Goal: Transaction & Acquisition: Book appointment/travel/reservation

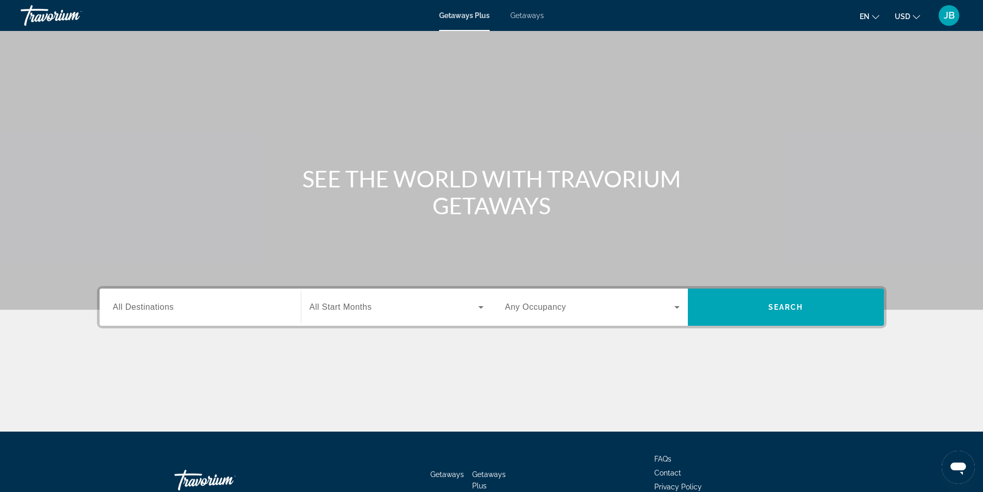
click at [240, 302] on input "Destination All Destinations" at bounding box center [200, 307] width 174 height 12
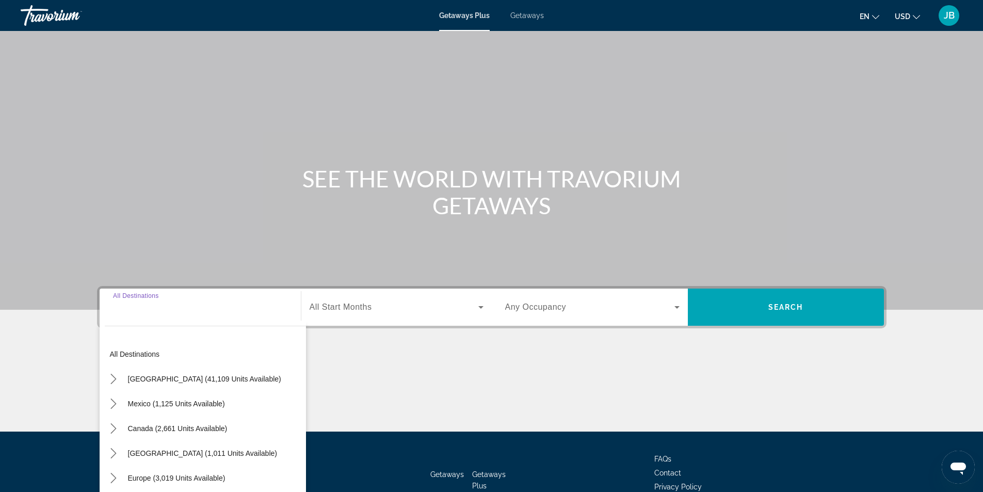
scroll to position [66, 0]
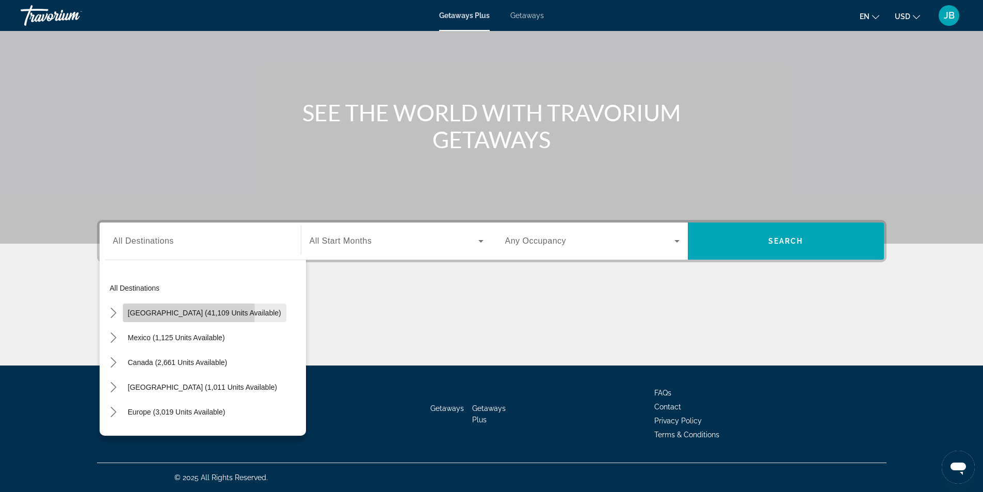
click at [165, 312] on span "[GEOGRAPHIC_DATA] (41,109 units available)" at bounding box center [204, 312] width 153 height 8
type input "**********"
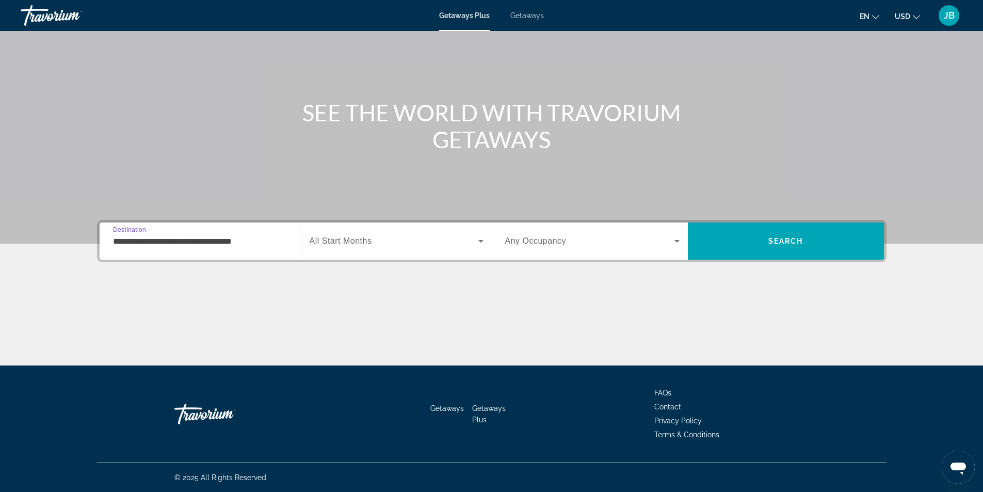
click at [481, 242] on icon "Search widget" at bounding box center [481, 241] width 12 height 12
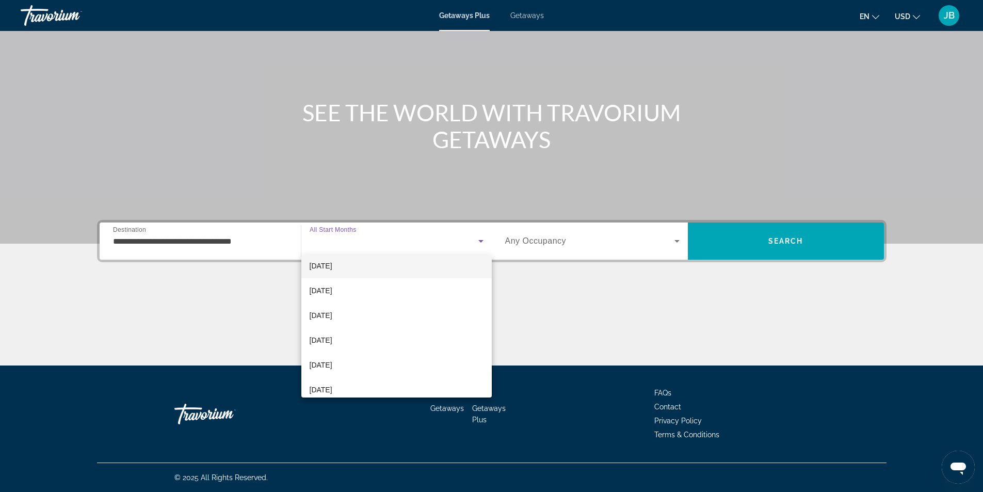
scroll to position [103, 0]
click at [362, 268] on mat-option "[DATE]" at bounding box center [396, 267] width 190 height 25
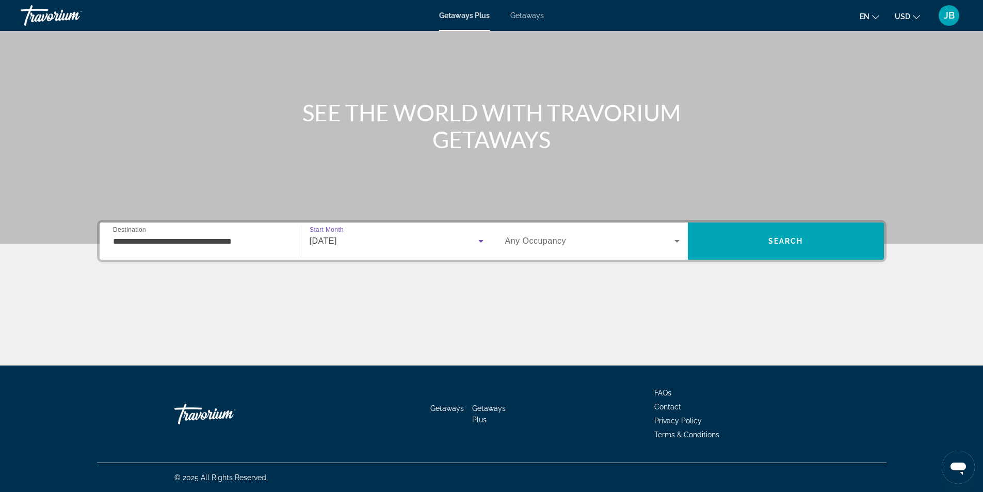
click at [674, 237] on icon "Search widget" at bounding box center [677, 241] width 12 height 12
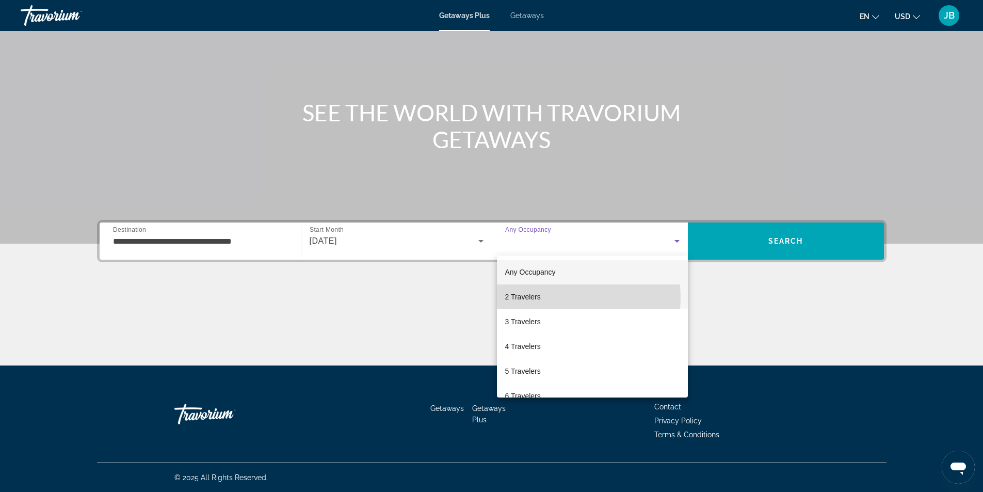
click at [567, 297] on mat-option "2 Travelers" at bounding box center [592, 296] width 191 height 25
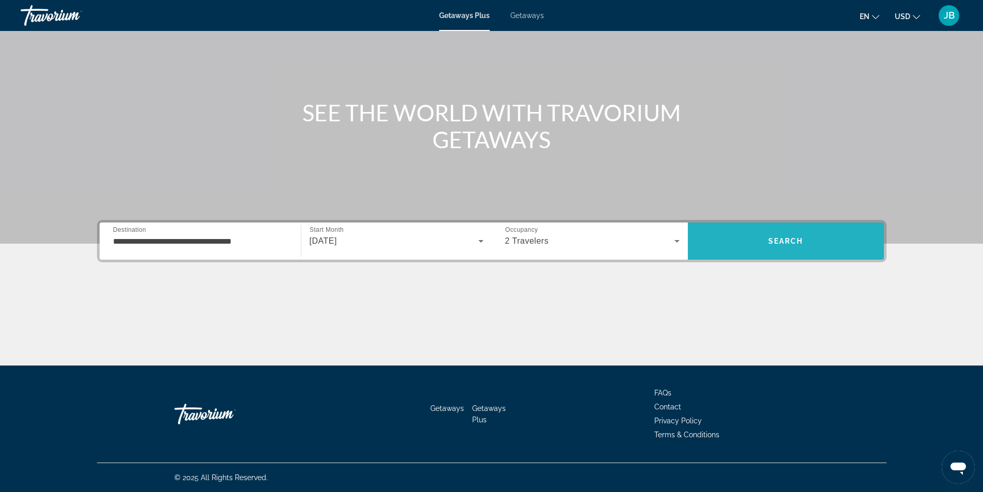
click at [771, 234] on span "Search" at bounding box center [786, 240] width 196 height 25
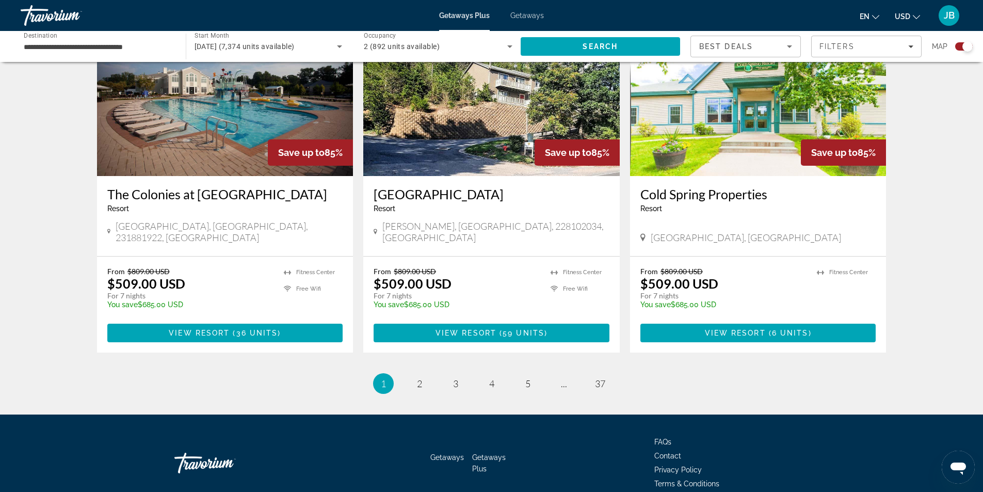
scroll to position [1528, 0]
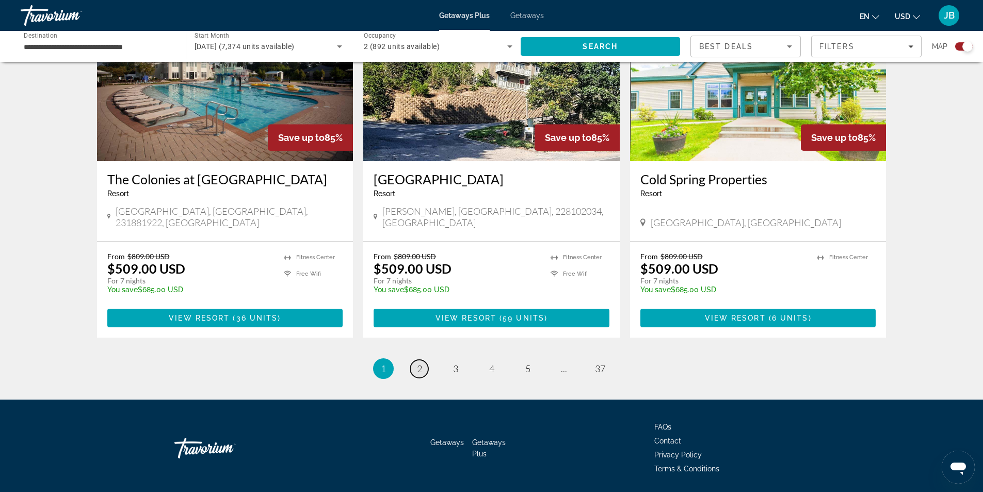
click at [416, 360] on link "page 2" at bounding box center [419, 369] width 18 height 18
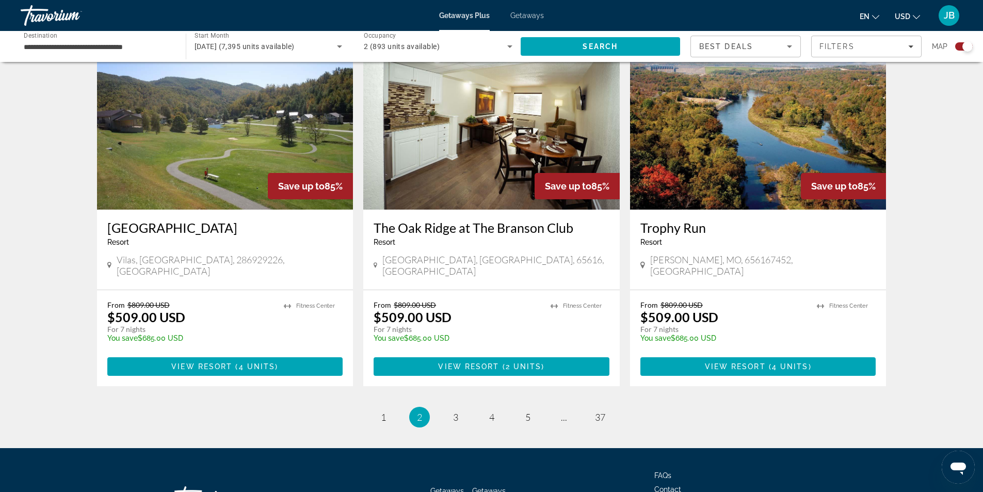
scroll to position [1496, 0]
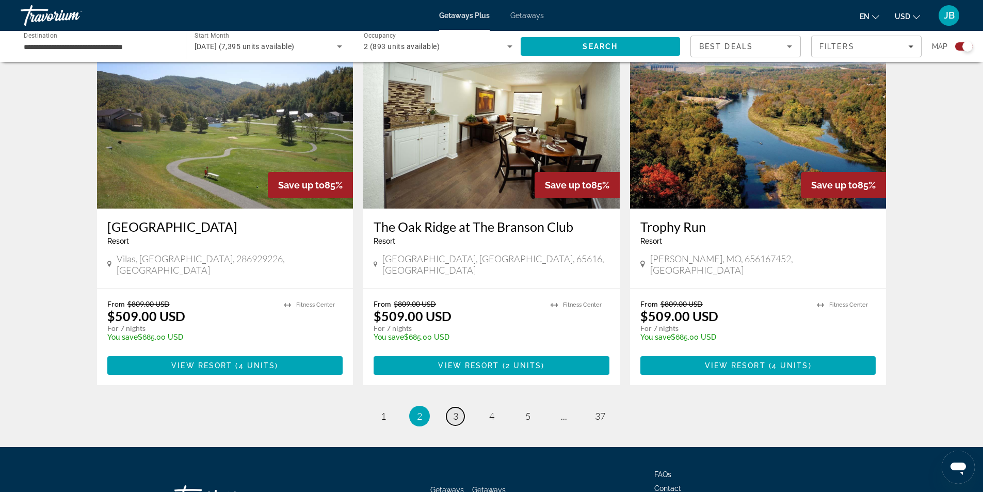
click at [451, 407] on link "page 3" at bounding box center [455, 416] width 18 height 18
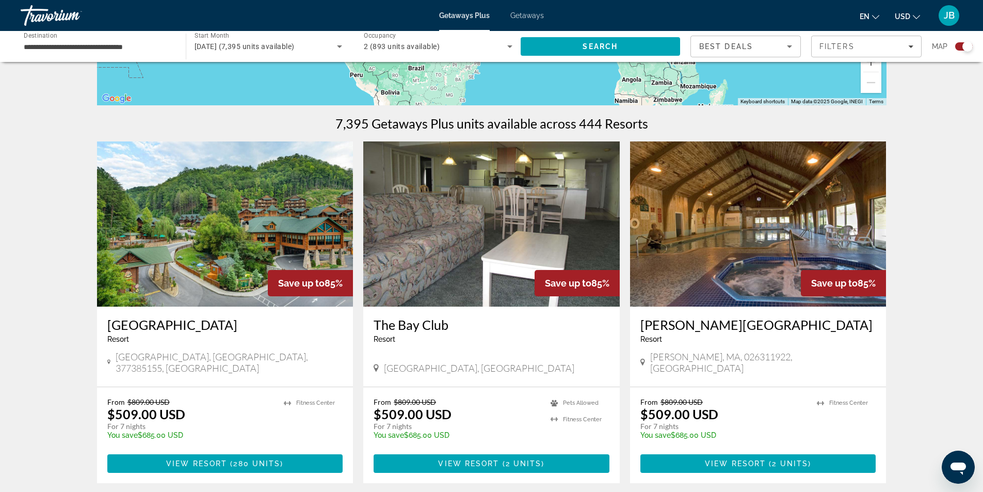
scroll to position [258, 0]
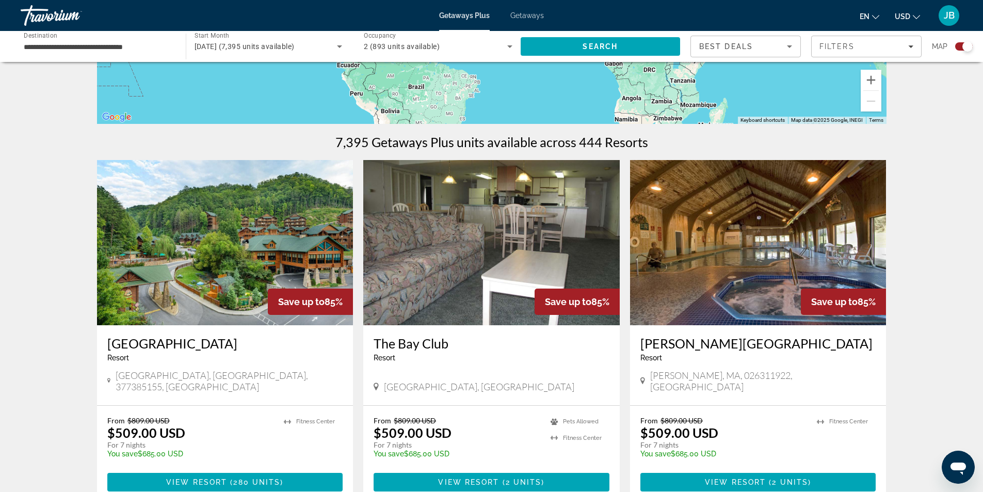
click at [235, 244] on img "Main content" at bounding box center [225, 242] width 256 height 165
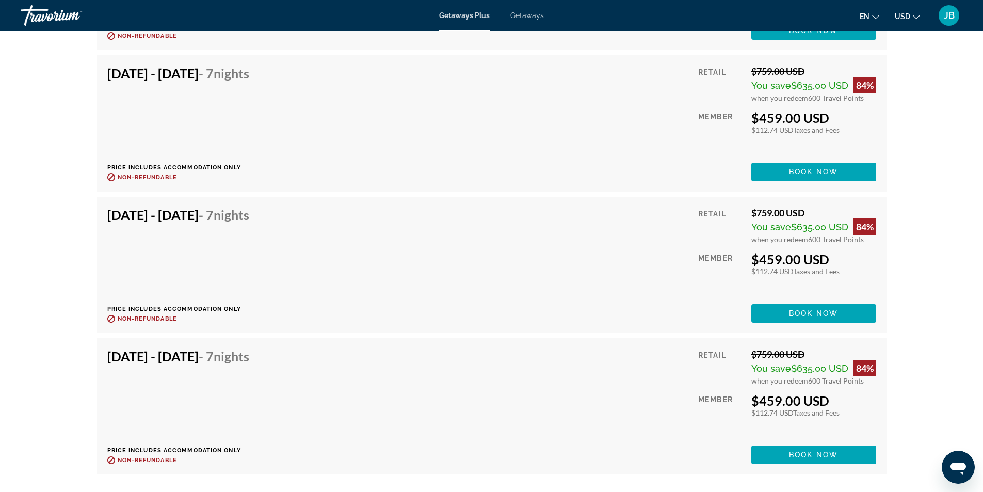
scroll to position [2218, 0]
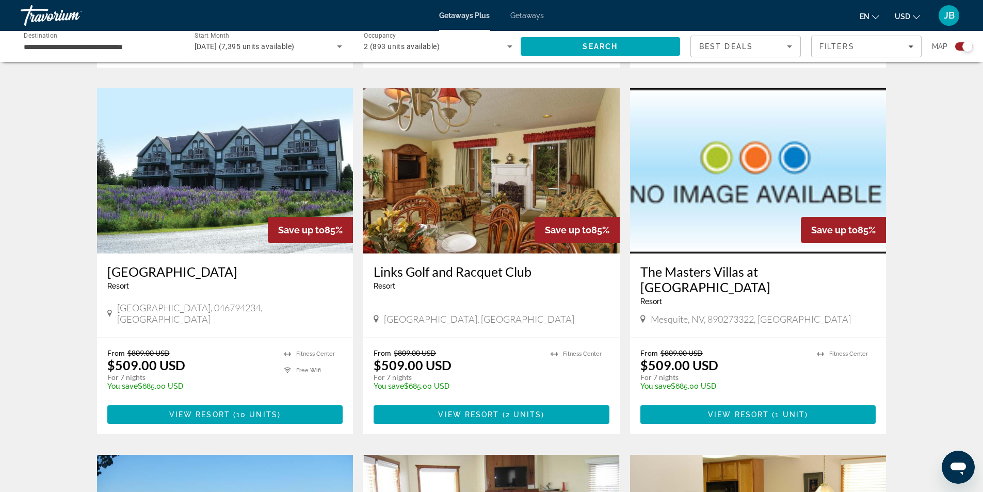
scroll to position [1032, 0]
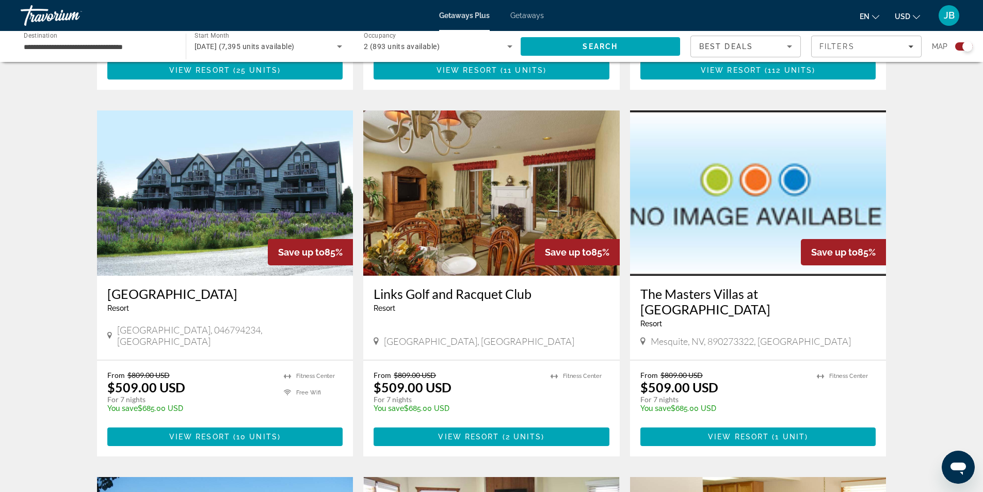
click at [339, 47] on icon "Search widget" at bounding box center [339, 46] width 5 height 3
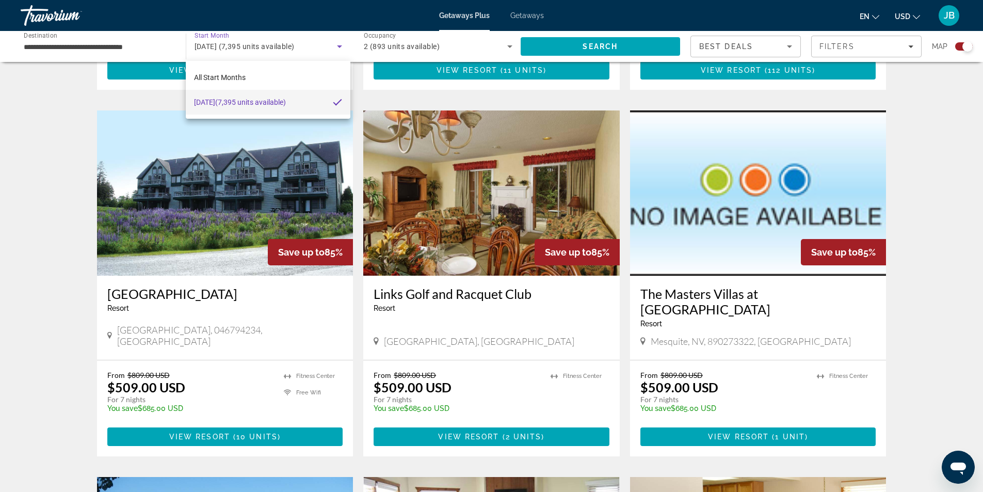
click at [227, 41] on div at bounding box center [491, 246] width 983 height 492
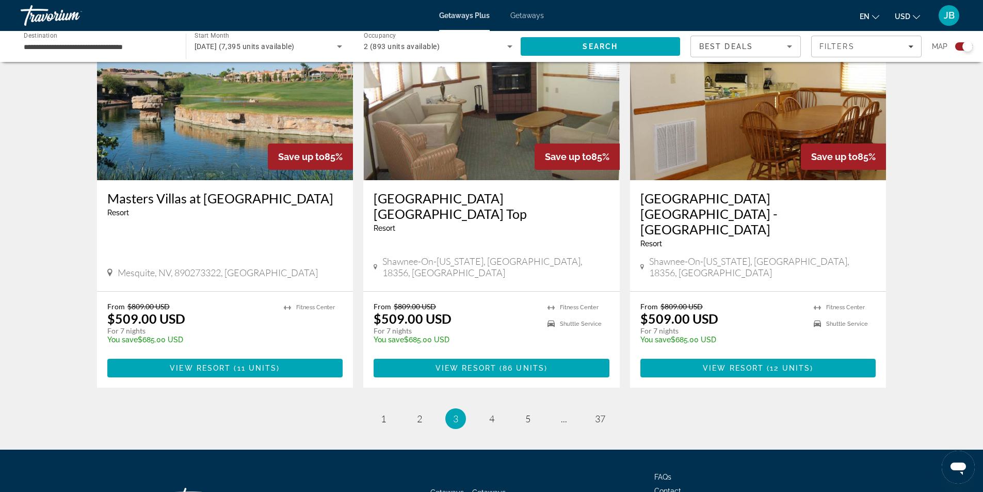
scroll to position [1496, 0]
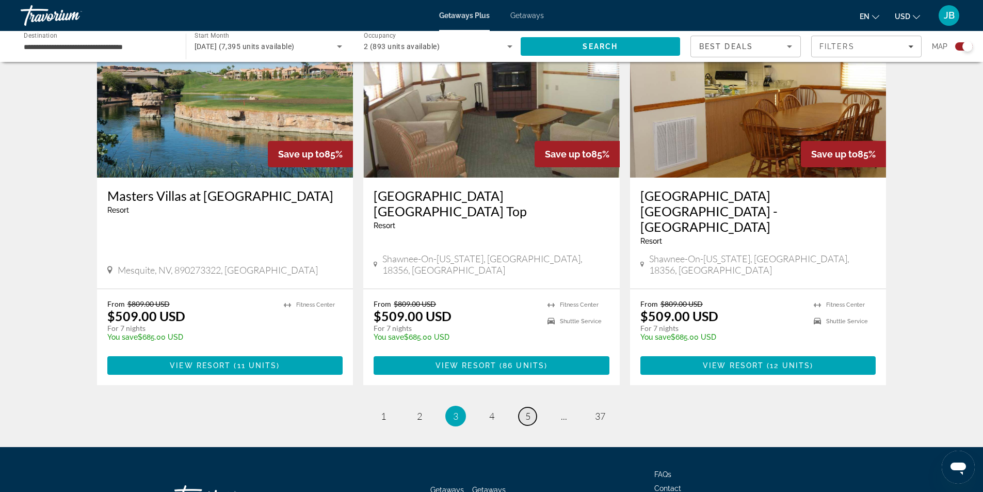
click at [529, 410] on span "5" at bounding box center [527, 415] width 5 height 11
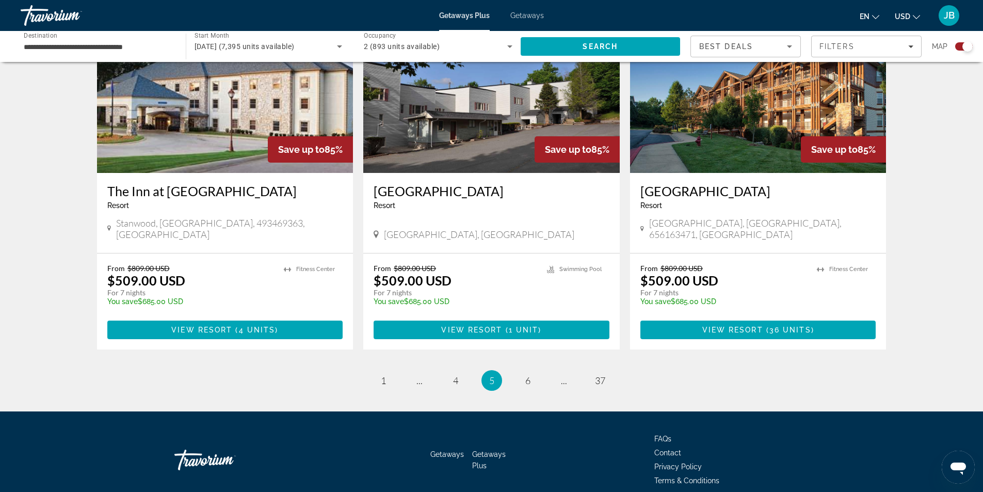
scroll to position [1497, 0]
click at [527, 374] on span "6" at bounding box center [527, 379] width 5 height 11
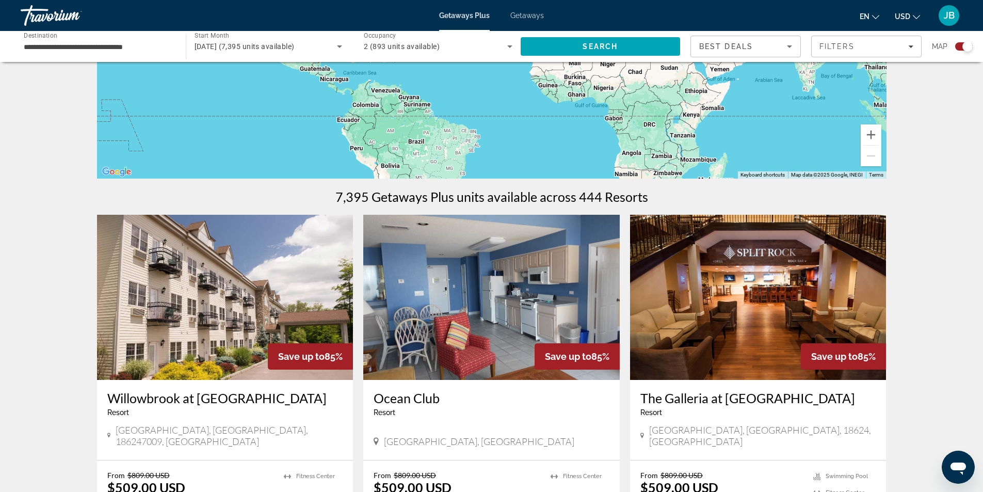
scroll to position [258, 0]
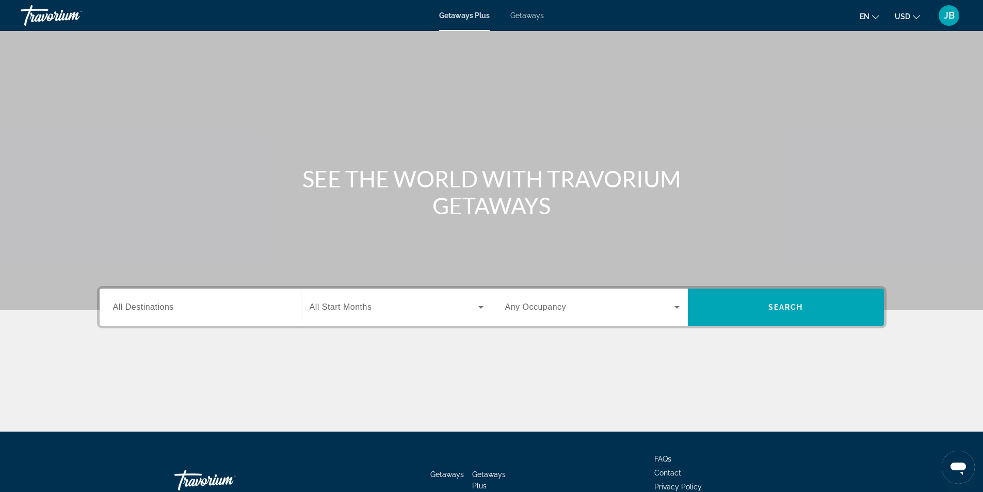
click at [170, 309] on span "All Destinations" at bounding box center [143, 306] width 61 height 9
click at [170, 309] on input "Destination All Destinations" at bounding box center [200, 307] width 174 height 12
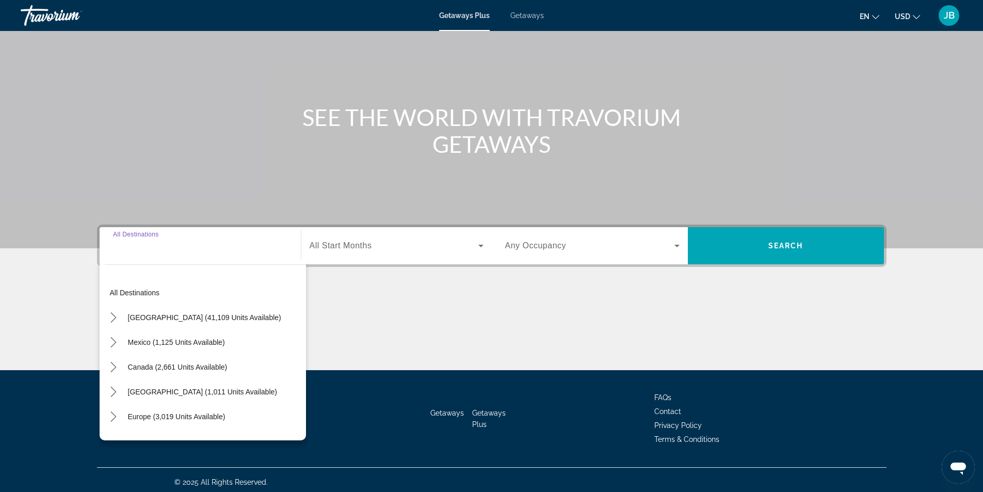
scroll to position [66, 0]
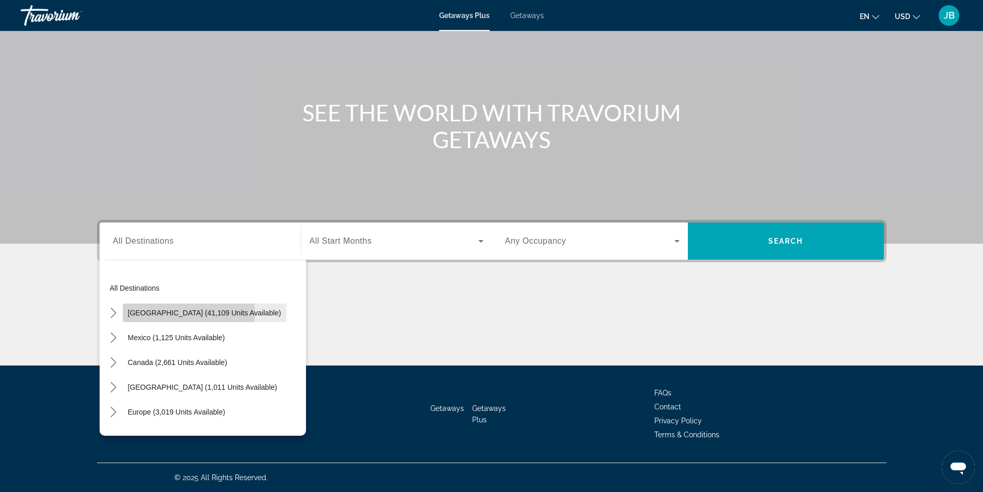
click at [168, 311] on span "[GEOGRAPHIC_DATA] (41,109 units available)" at bounding box center [204, 312] width 153 height 8
type input "**********"
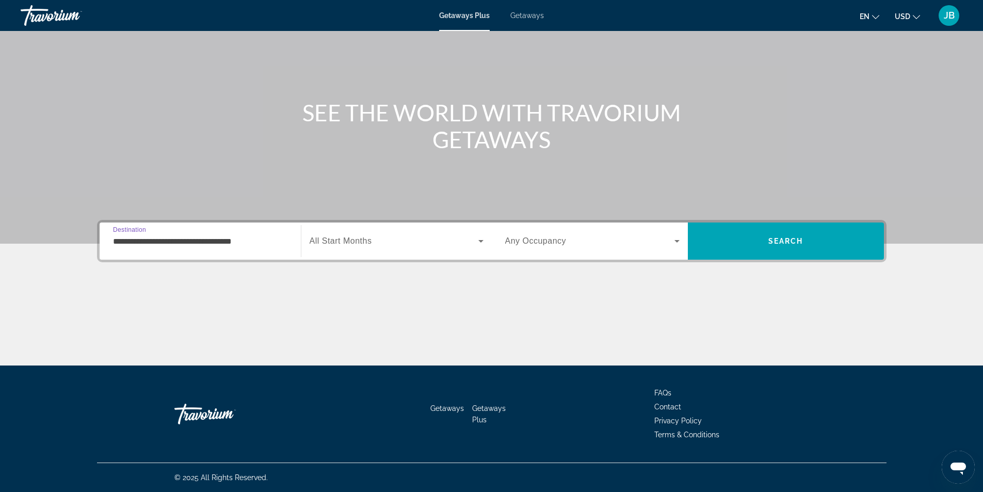
click at [480, 239] on icon "Search widget" at bounding box center [481, 241] width 12 height 12
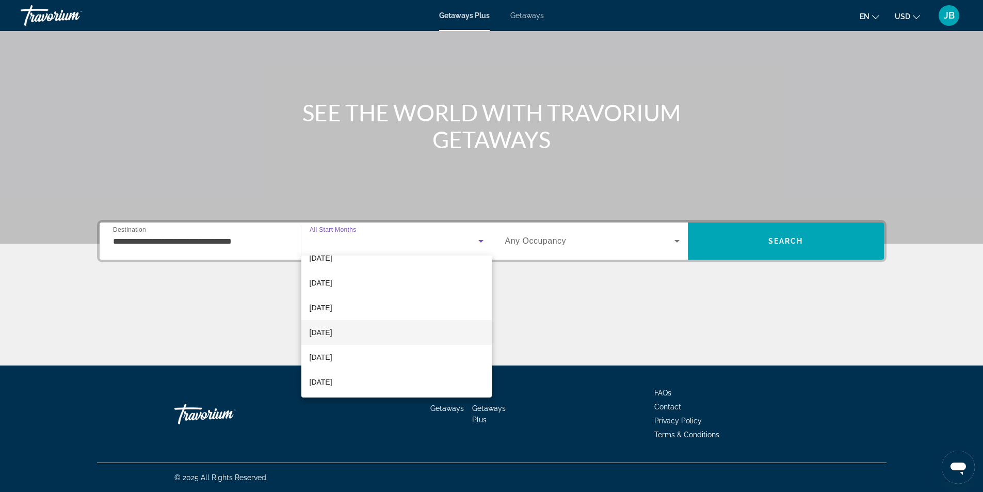
scroll to position [155, 0]
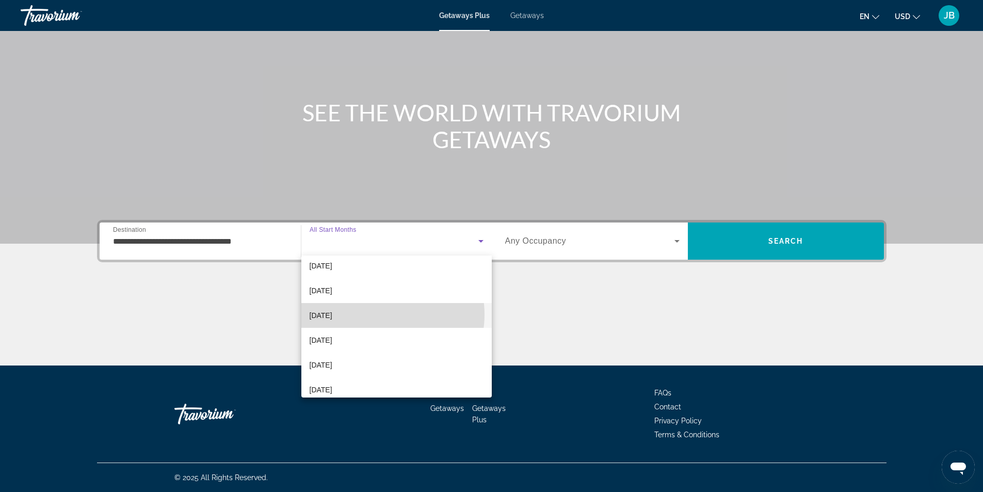
click at [380, 314] on mat-option "[DATE]" at bounding box center [396, 315] width 190 height 25
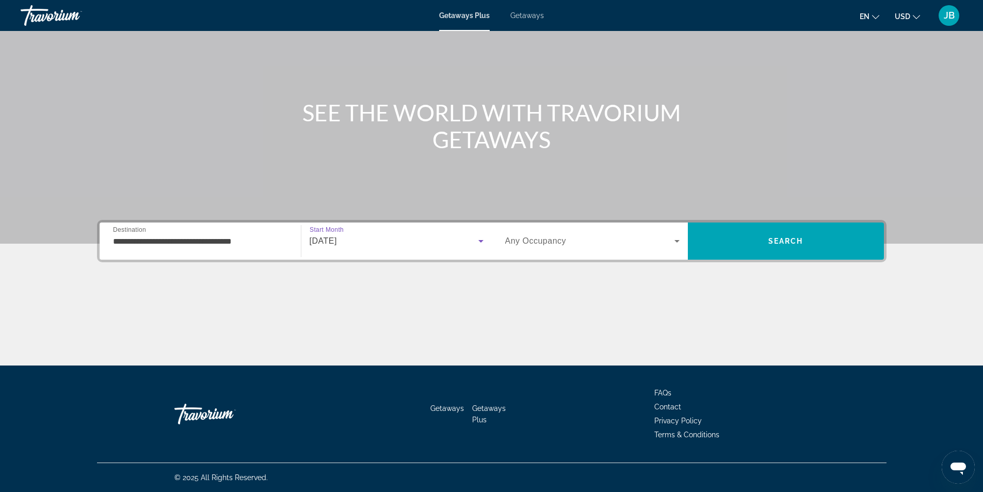
click at [677, 240] on icon "Search widget" at bounding box center [676, 241] width 5 height 3
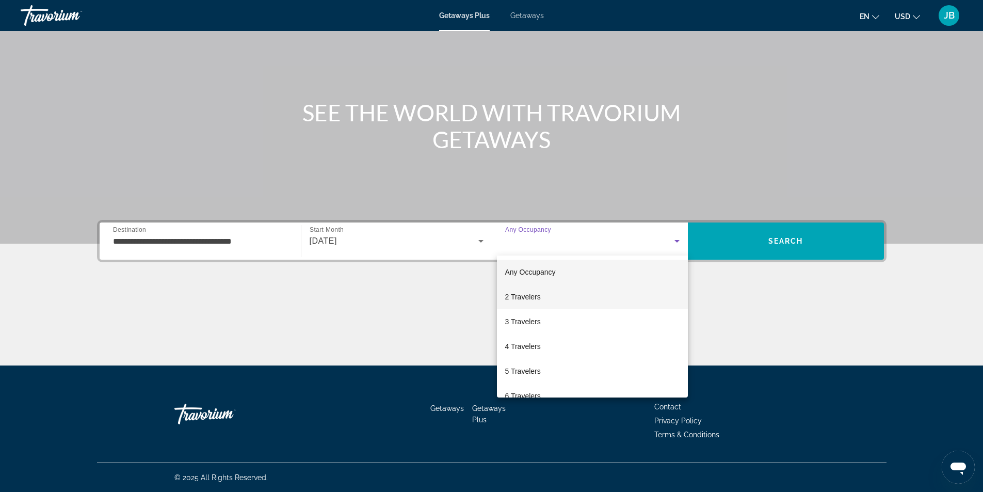
click at [578, 296] on mat-option "2 Travelers" at bounding box center [592, 296] width 191 height 25
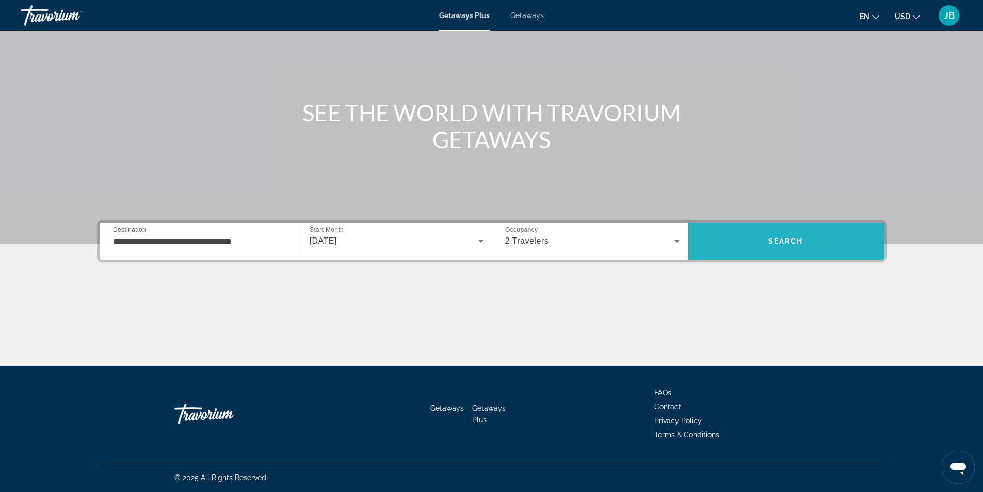
click at [776, 237] on span "Search" at bounding box center [785, 241] width 35 height 8
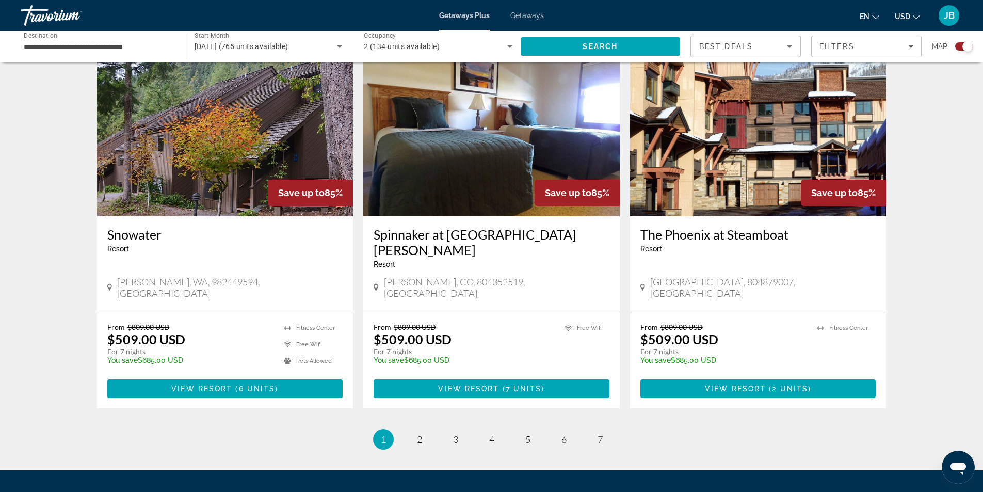
scroll to position [1528, 0]
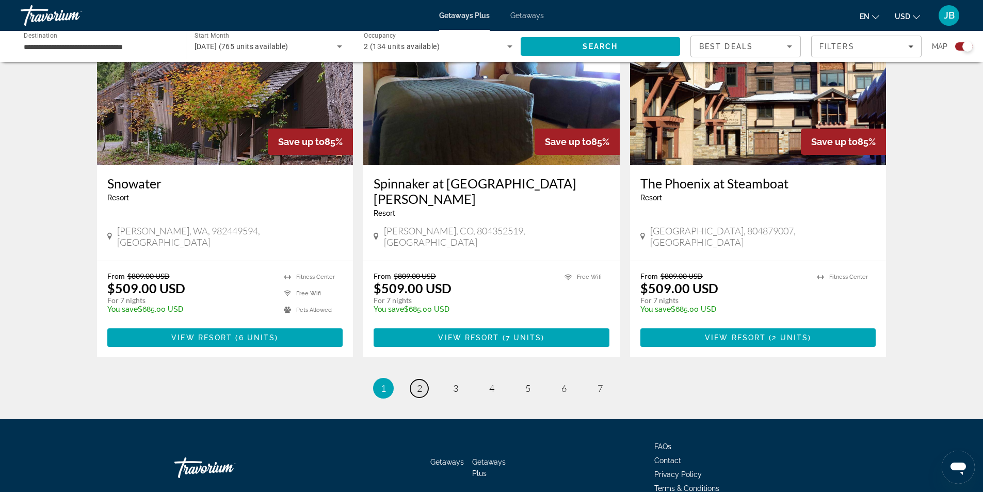
click at [420, 382] on span "2" at bounding box center [419, 387] width 5 height 11
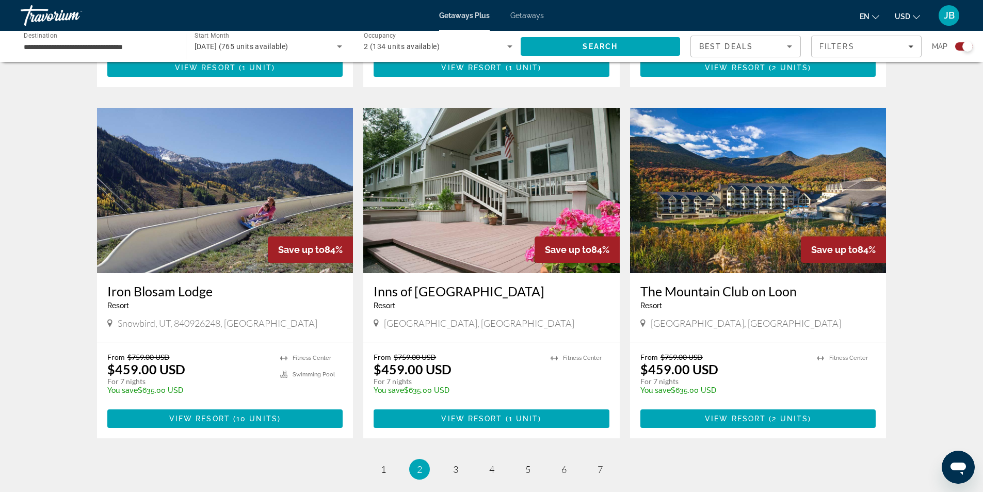
scroll to position [1393, 0]
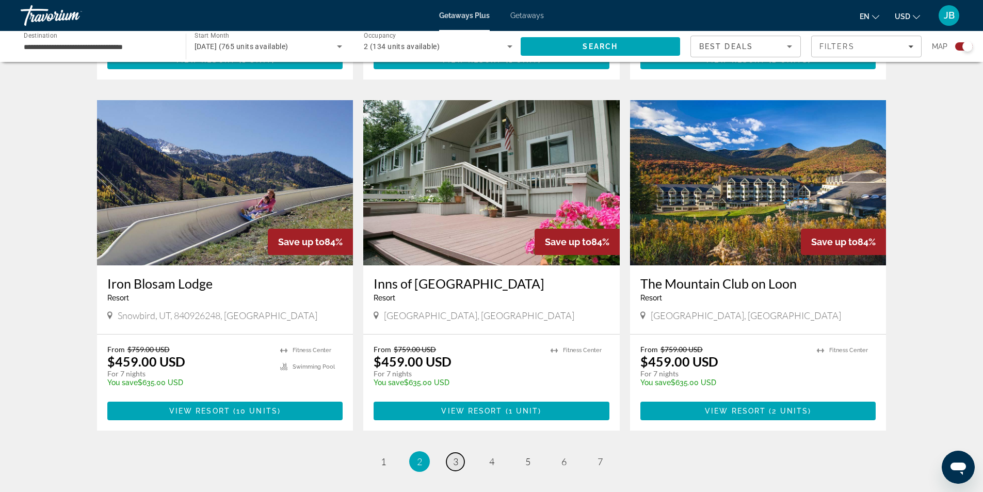
click at [454, 455] on span "3" at bounding box center [455, 460] width 5 height 11
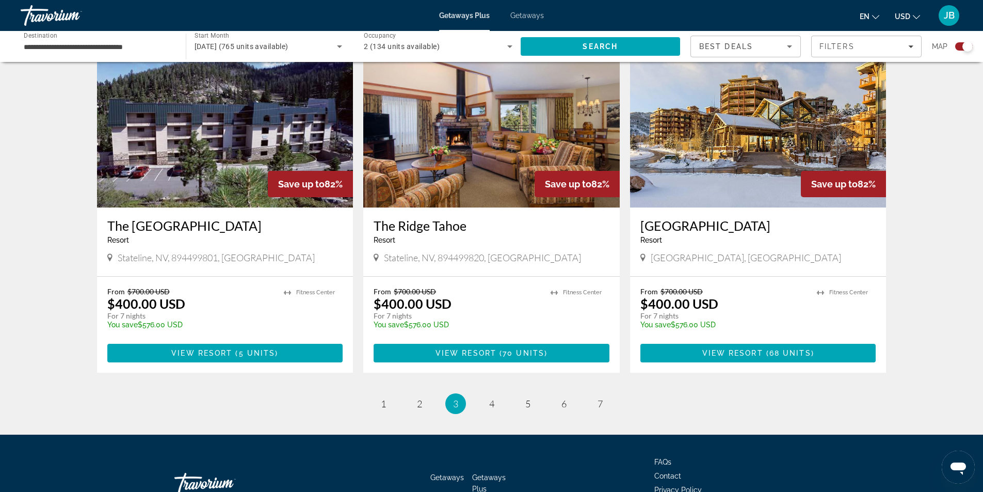
scroll to position [1496, 0]
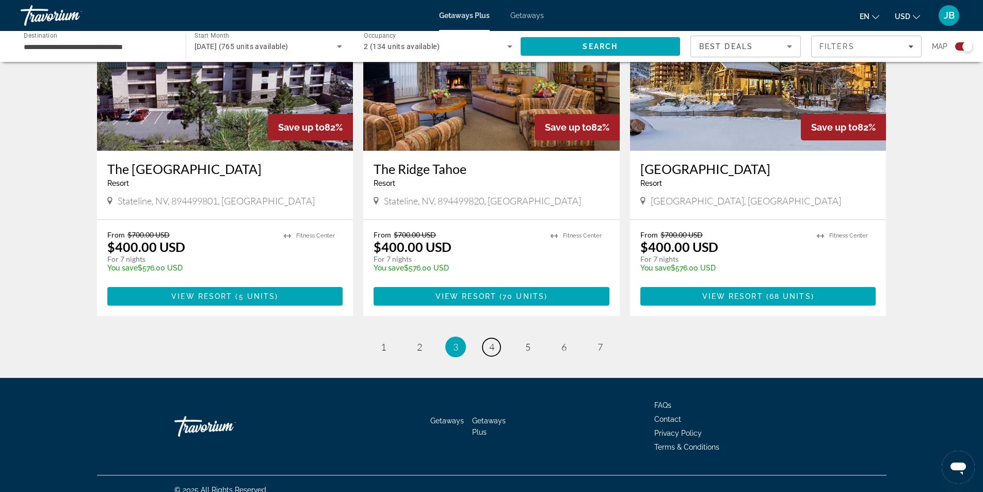
click at [492, 341] on span "4" at bounding box center [491, 346] width 5 height 11
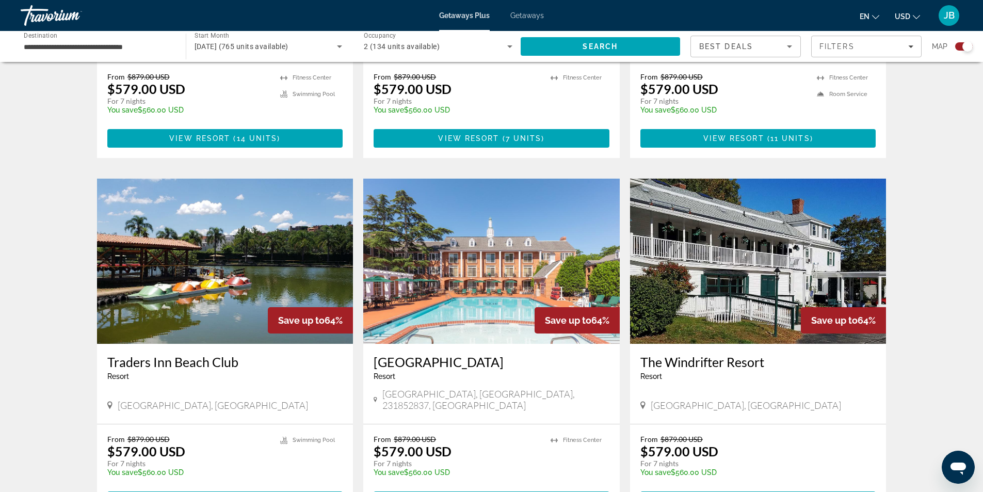
scroll to position [1393, 0]
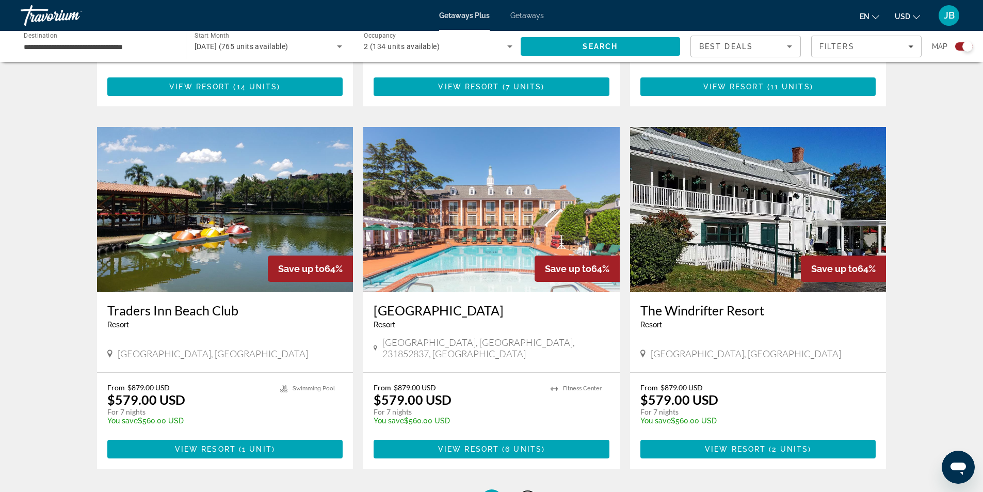
click at [525, 491] on span "5" at bounding box center [527, 499] width 5 height 11
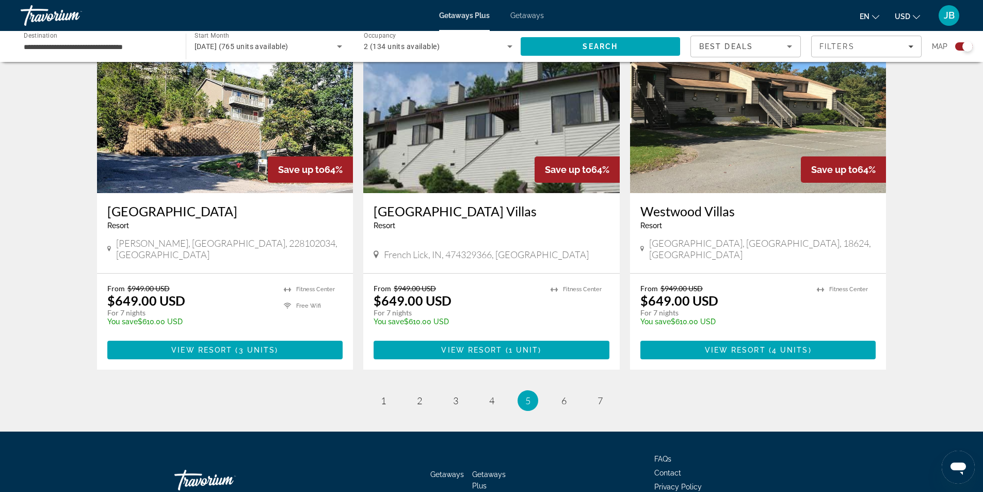
scroll to position [1512, 0]
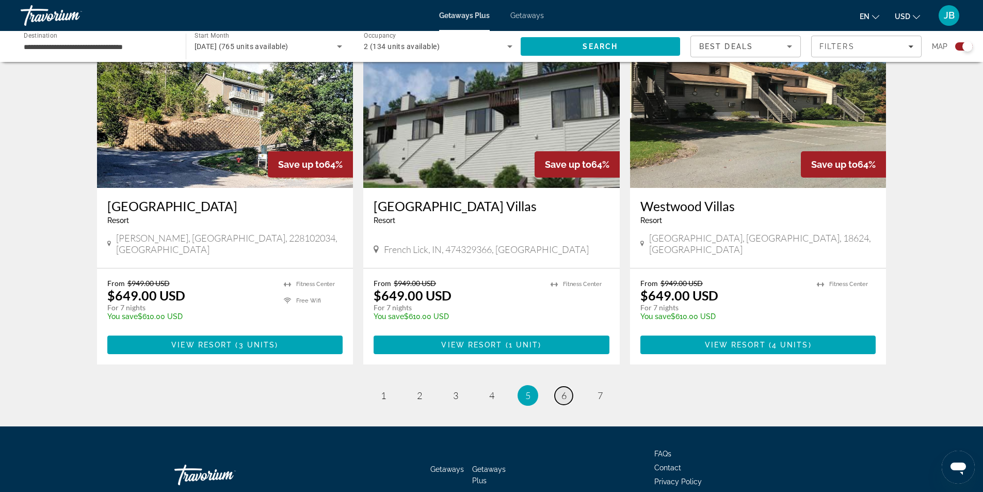
click at [568, 386] on link "page 6" at bounding box center [563, 395] width 18 height 18
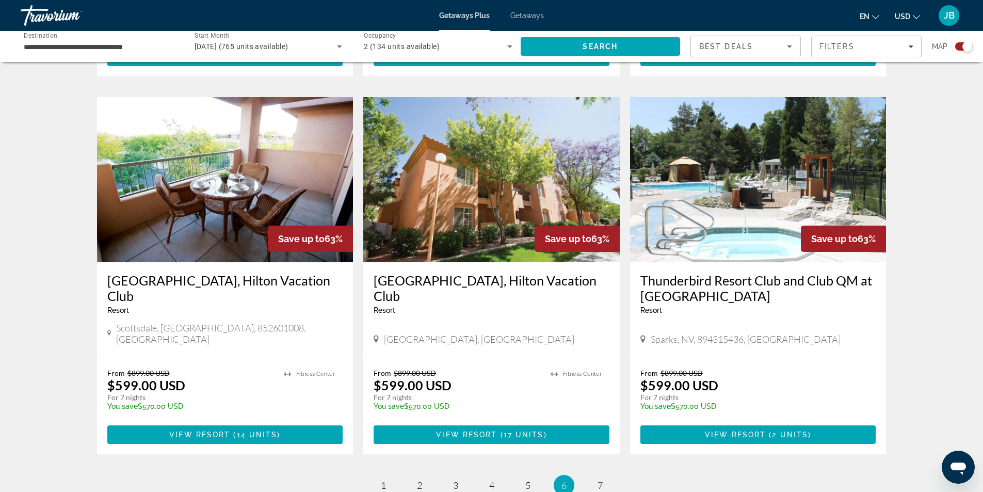
scroll to position [1444, 0]
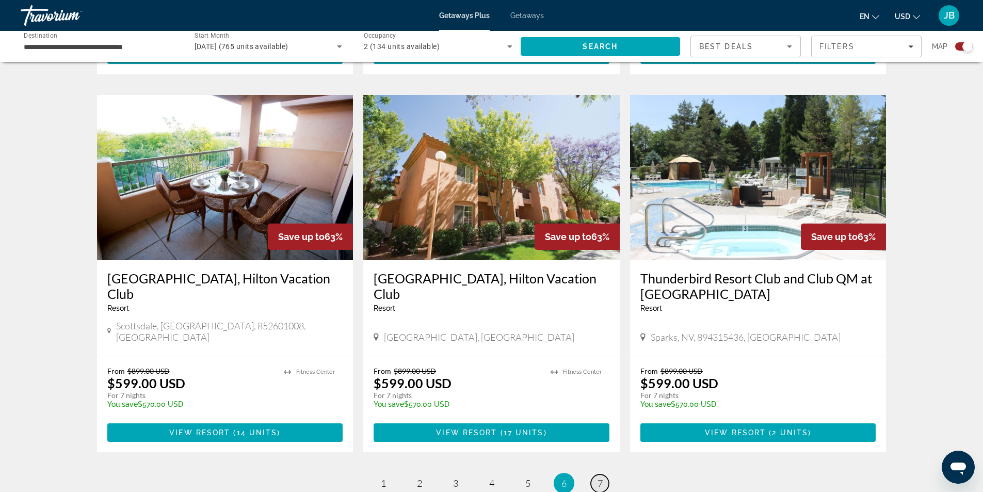
click at [599, 477] on span "7" at bounding box center [599, 482] width 5 height 11
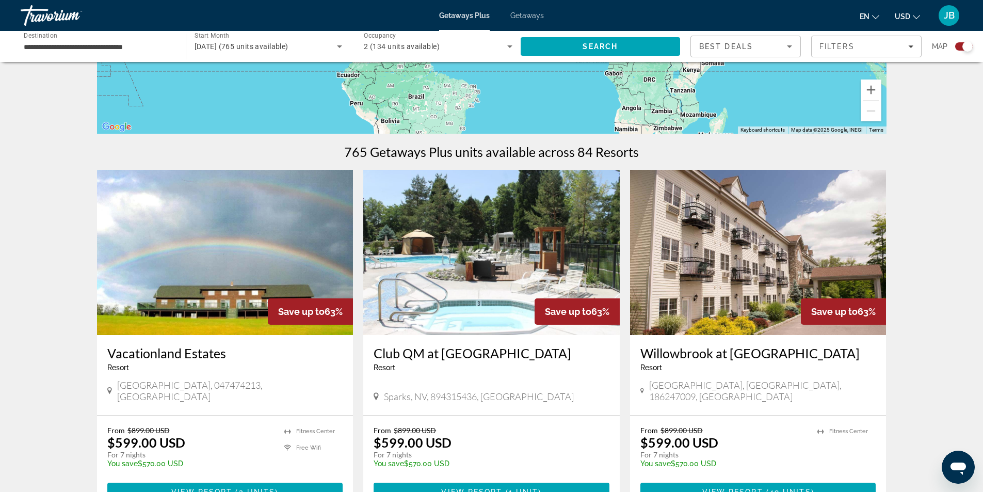
scroll to position [258, 0]
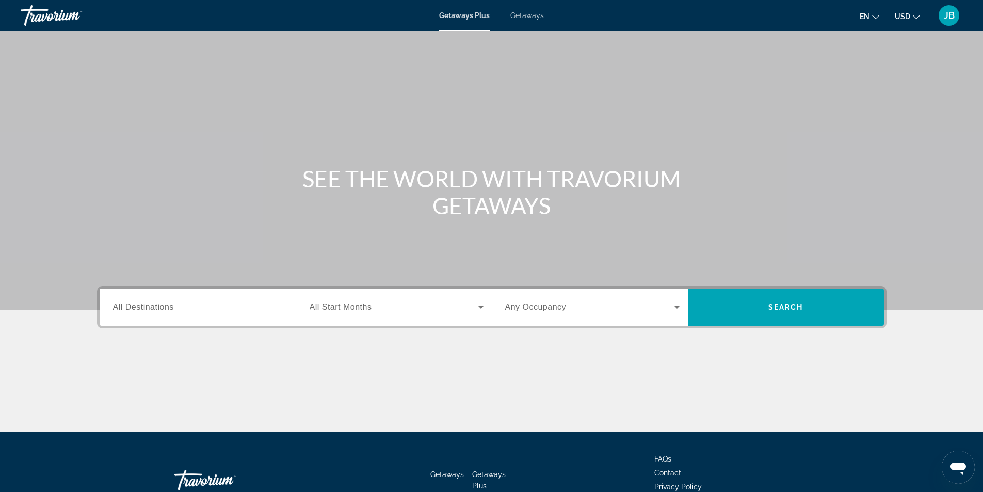
click at [178, 308] on input "Destination All Destinations" at bounding box center [200, 307] width 174 height 12
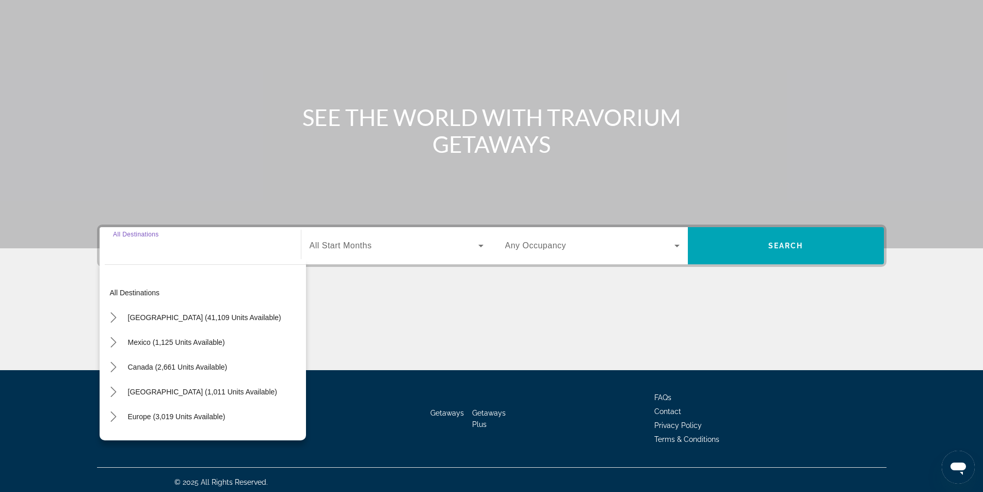
scroll to position [66, 0]
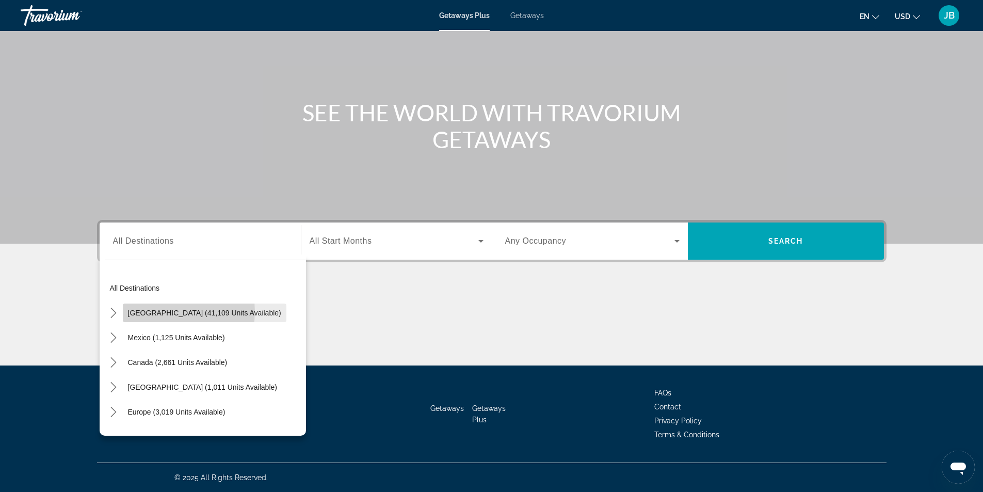
click at [167, 311] on span "[GEOGRAPHIC_DATA] (41,109 units available)" at bounding box center [204, 312] width 153 height 8
type input "**********"
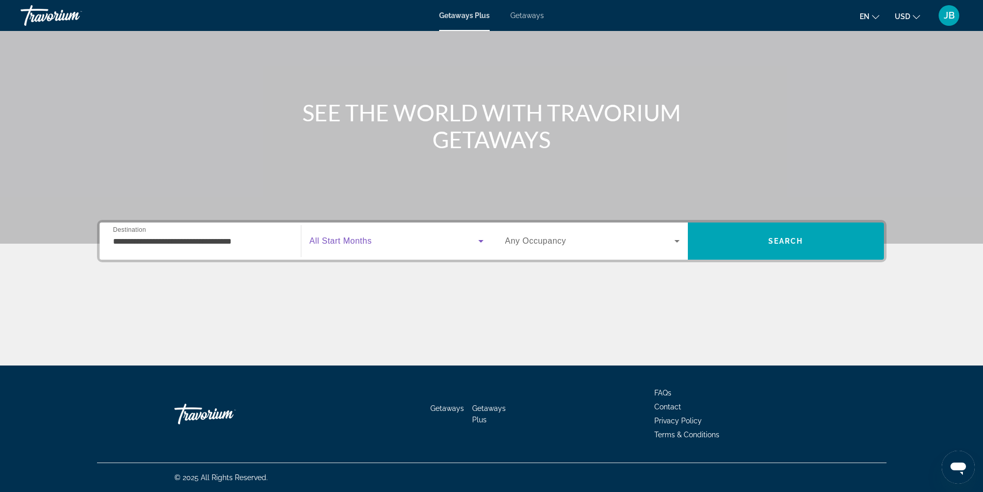
click at [477, 238] on icon "Search widget" at bounding box center [481, 241] width 12 height 12
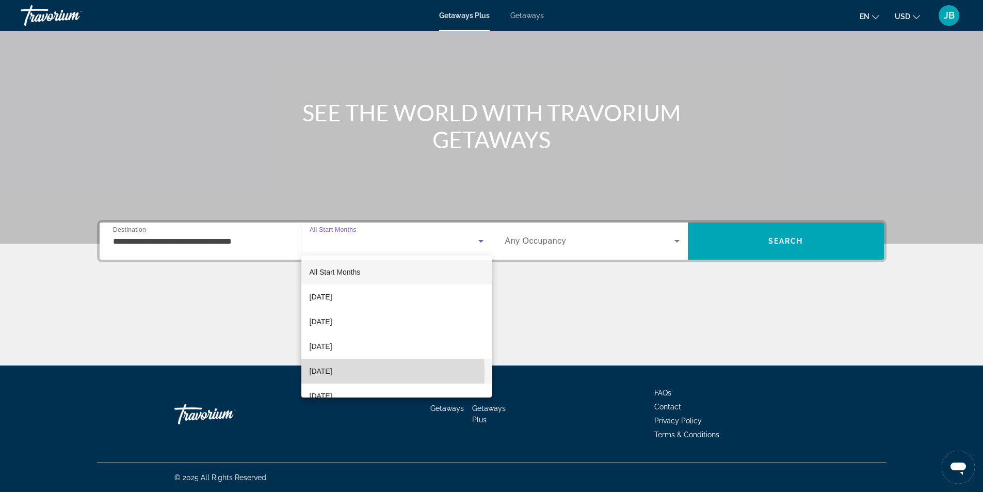
click at [323, 372] on span "[DATE]" at bounding box center [320, 371] width 23 height 12
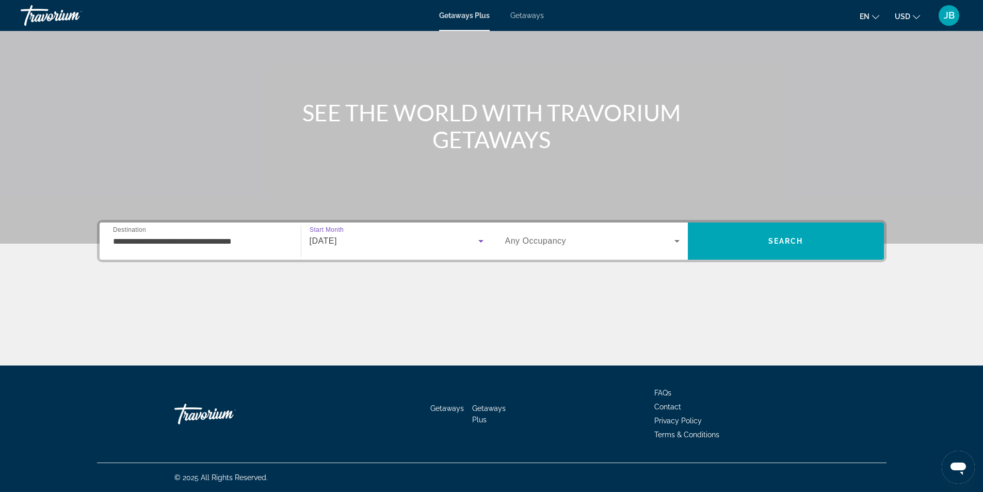
click at [672, 238] on icon "Search widget" at bounding box center [677, 241] width 12 height 12
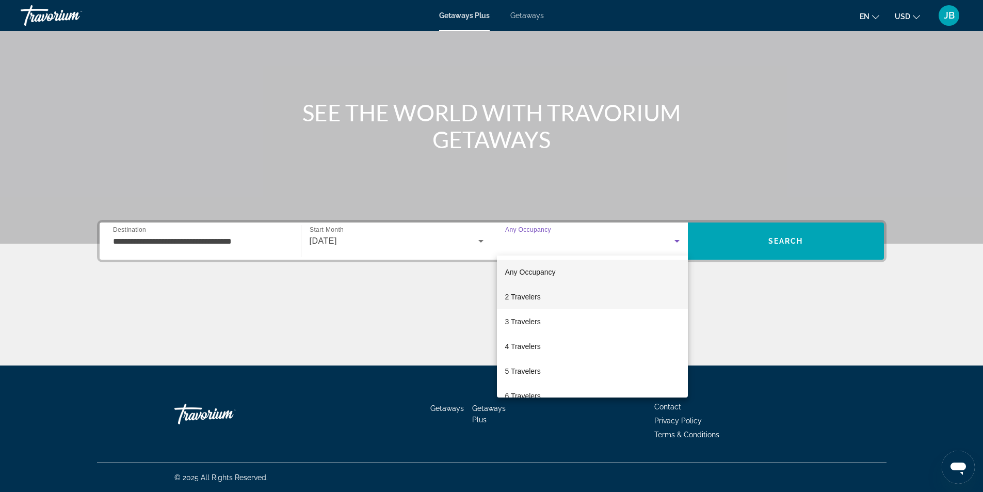
click at [612, 289] on mat-option "2 Travelers" at bounding box center [592, 296] width 191 height 25
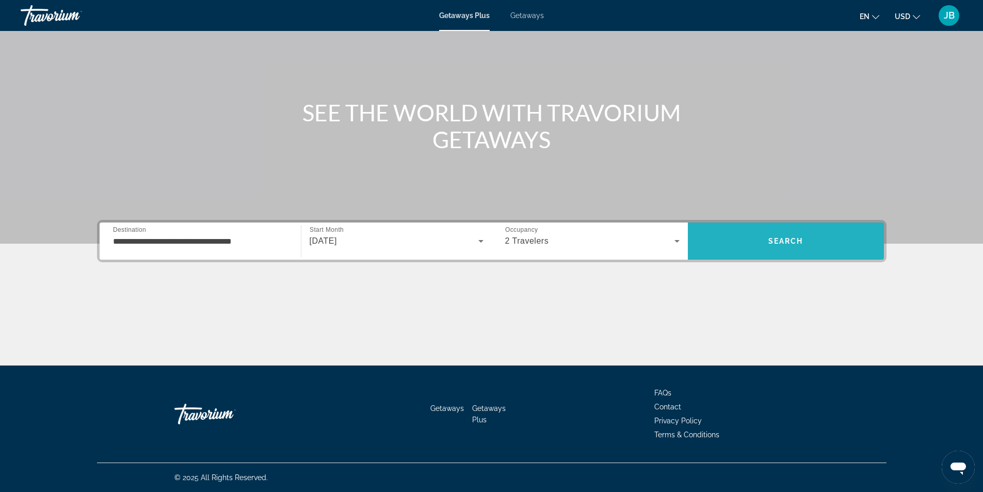
click at [773, 230] on span "Search" at bounding box center [786, 240] width 196 height 25
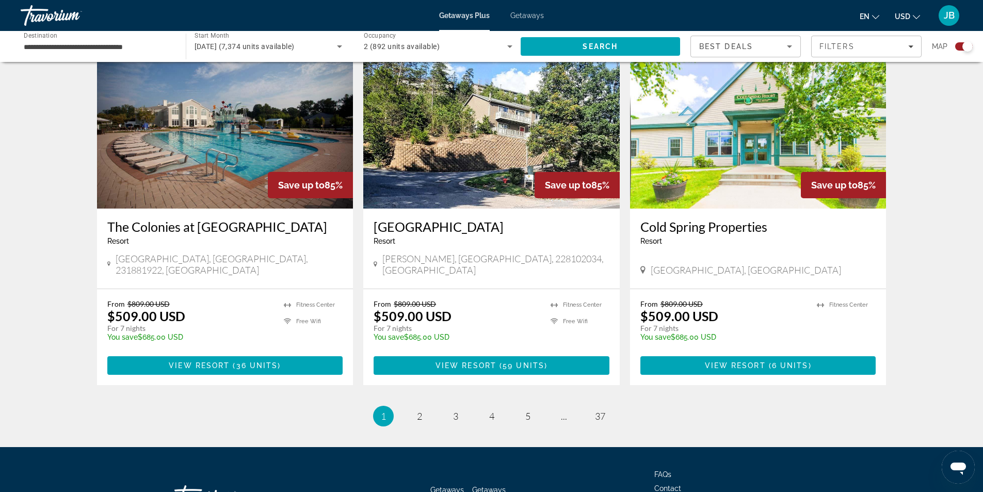
scroll to position [1496, 0]
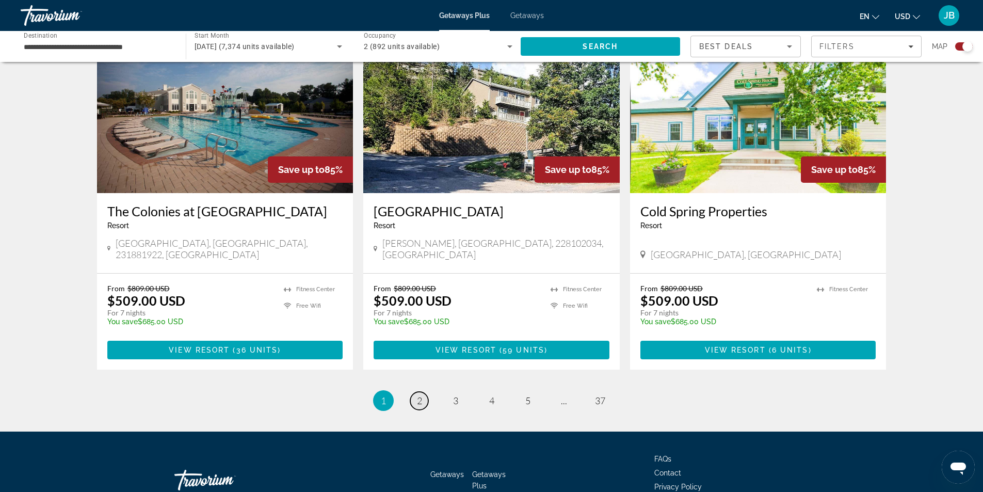
click at [420, 395] on span "2" at bounding box center [419, 400] width 5 height 11
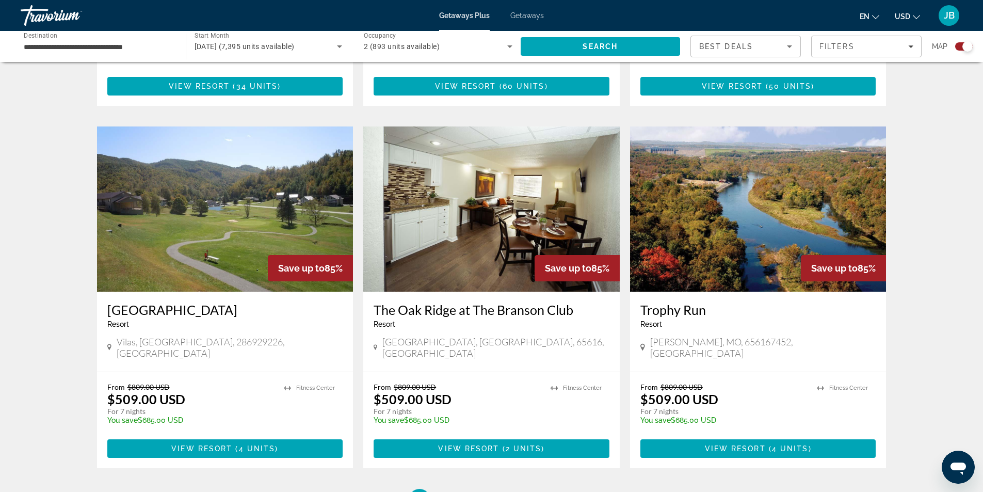
scroll to position [1444, 0]
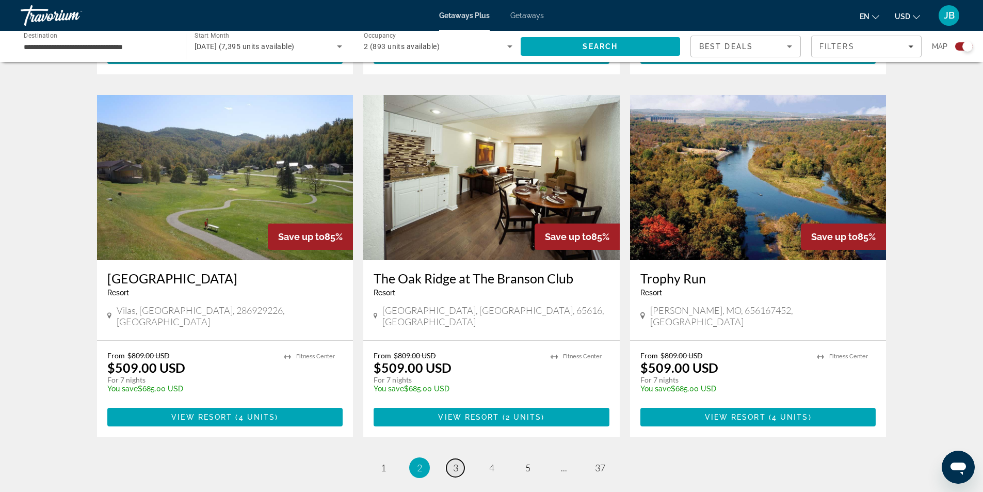
click at [453, 462] on span "3" at bounding box center [455, 467] width 5 height 11
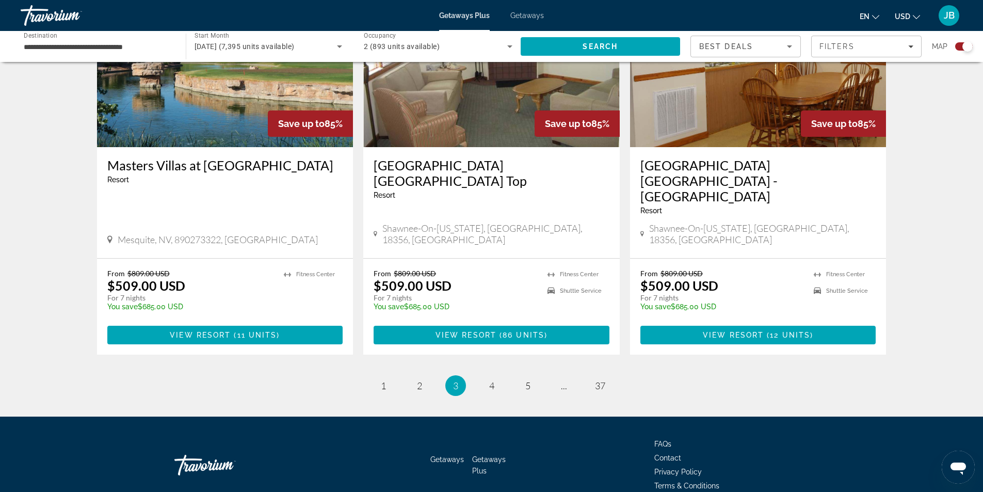
scroll to position [1528, 0]
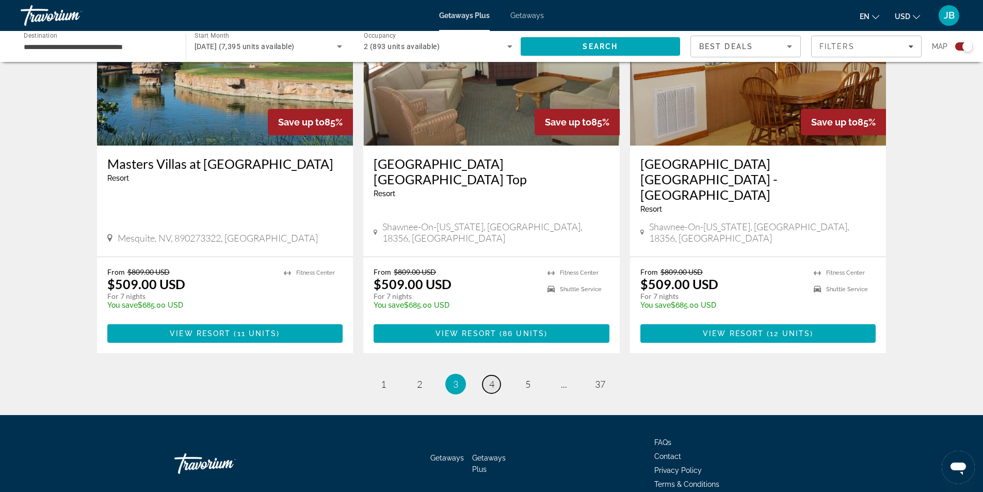
click at [495, 375] on link "page 4" at bounding box center [491, 384] width 18 height 18
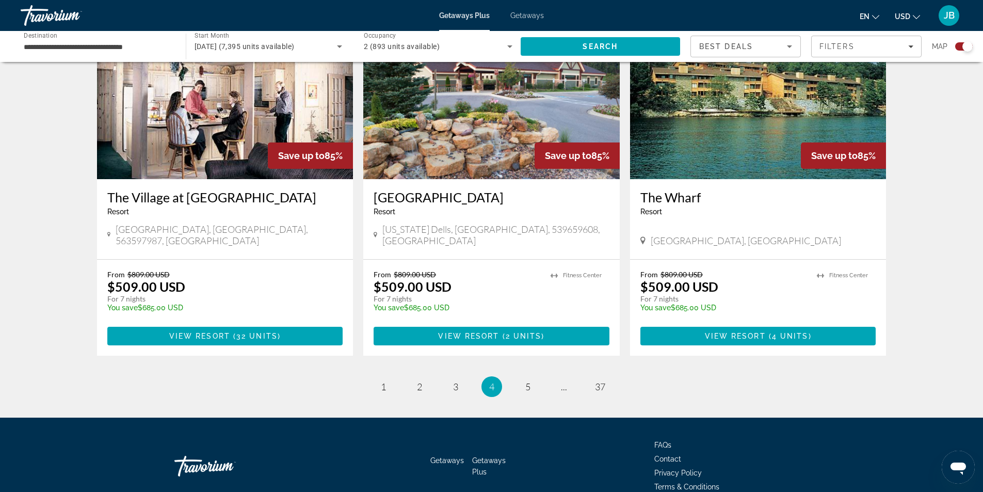
scroll to position [1496, 0]
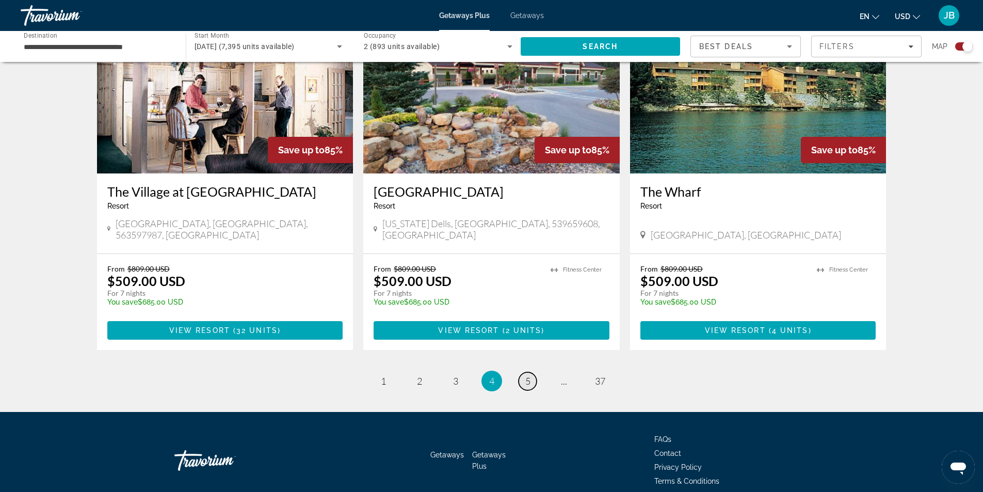
click at [530, 372] on link "page 5" at bounding box center [527, 381] width 18 height 18
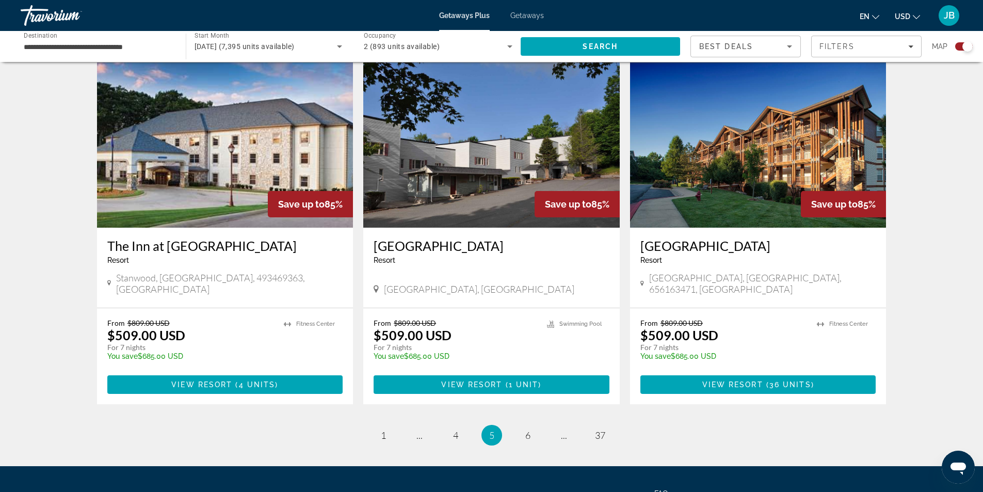
scroll to position [1444, 0]
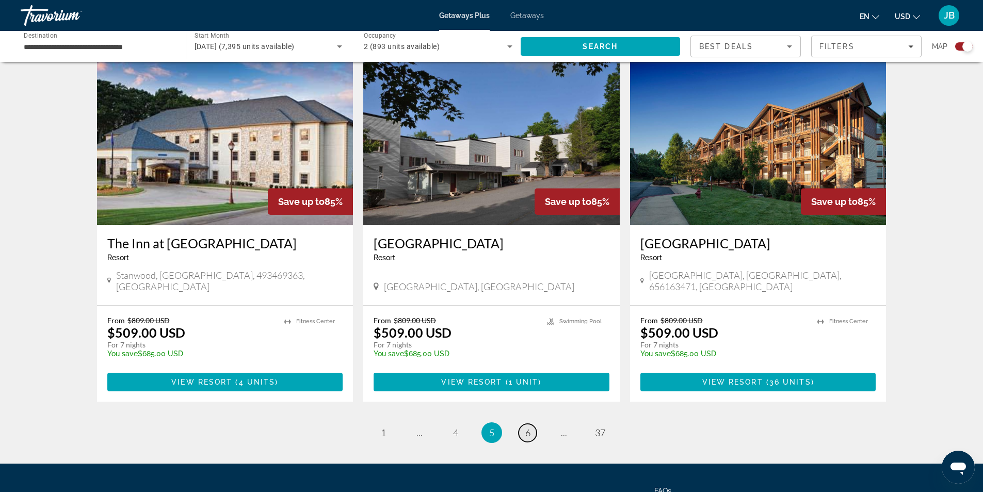
click at [524, 423] on link "page 6" at bounding box center [527, 432] width 18 height 18
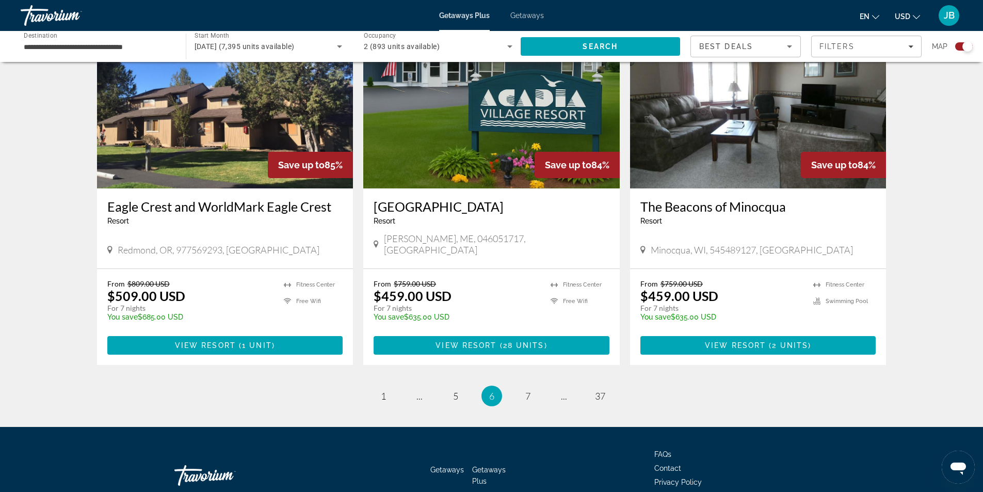
scroll to position [1512, 0]
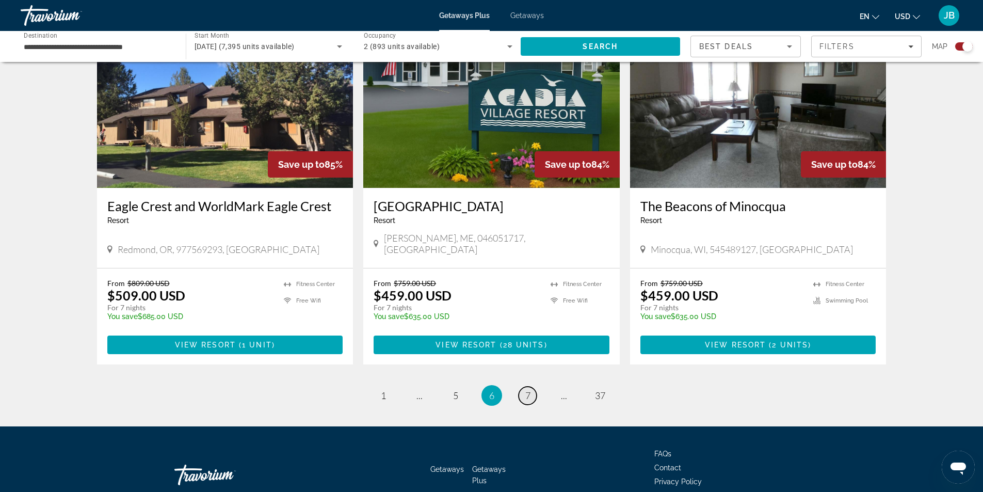
click at [528, 389] on span "7" at bounding box center [527, 394] width 5 height 11
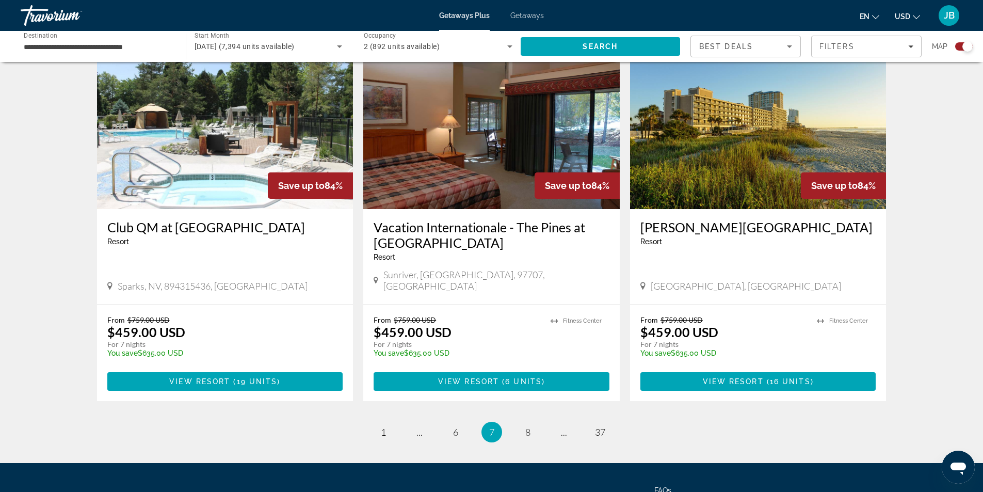
scroll to position [1496, 0]
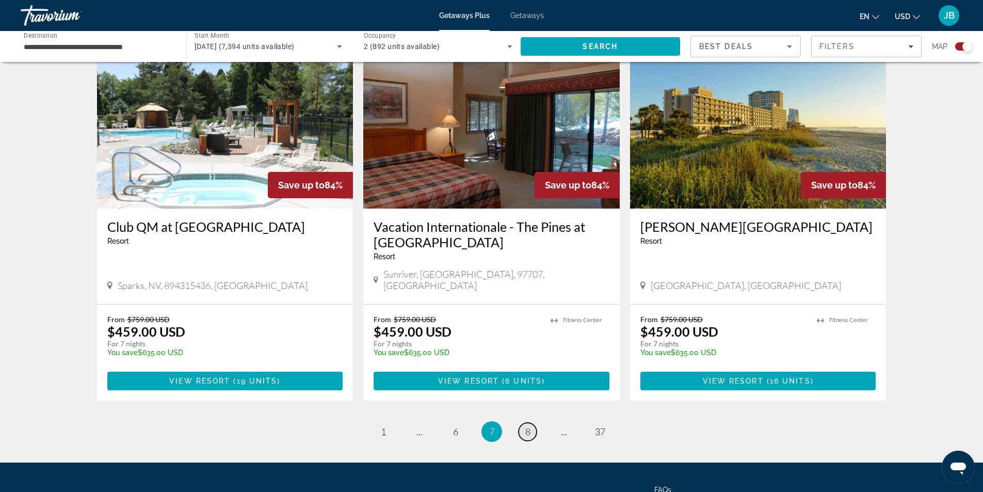
click at [527, 426] on span "8" at bounding box center [527, 431] width 5 height 11
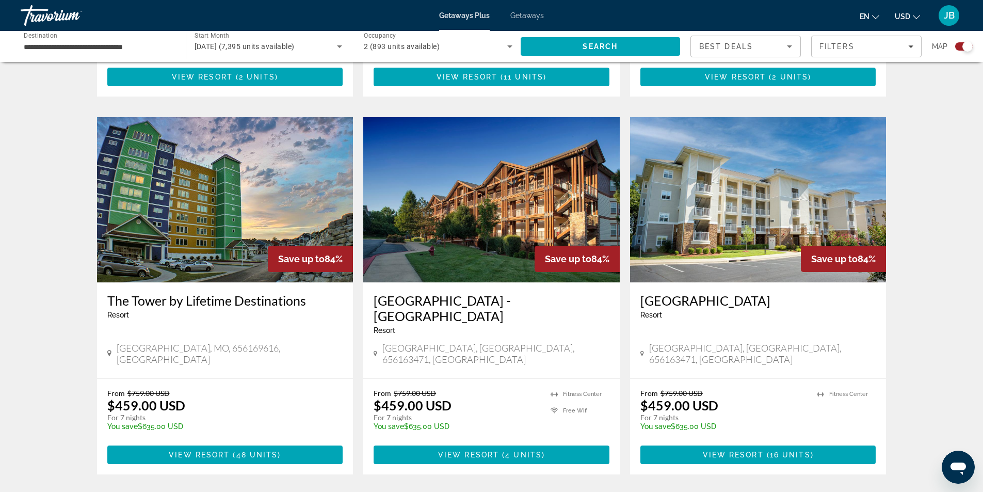
scroll to position [1444, 0]
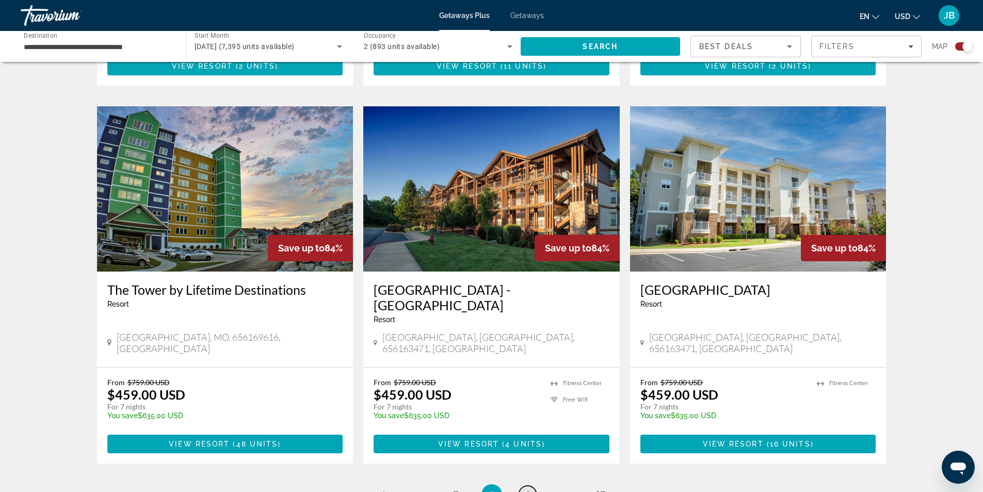
click at [532, 485] on link "page 9" at bounding box center [527, 494] width 18 height 18
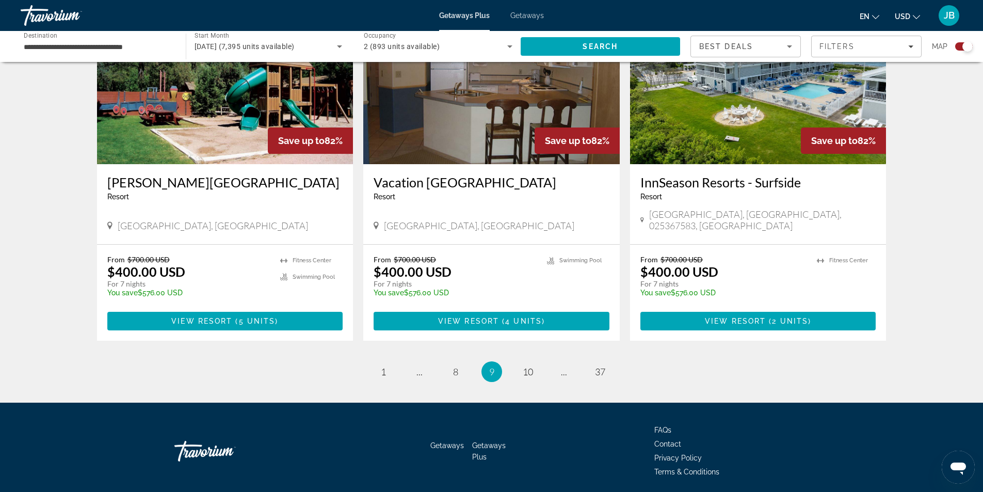
scroll to position [1543, 0]
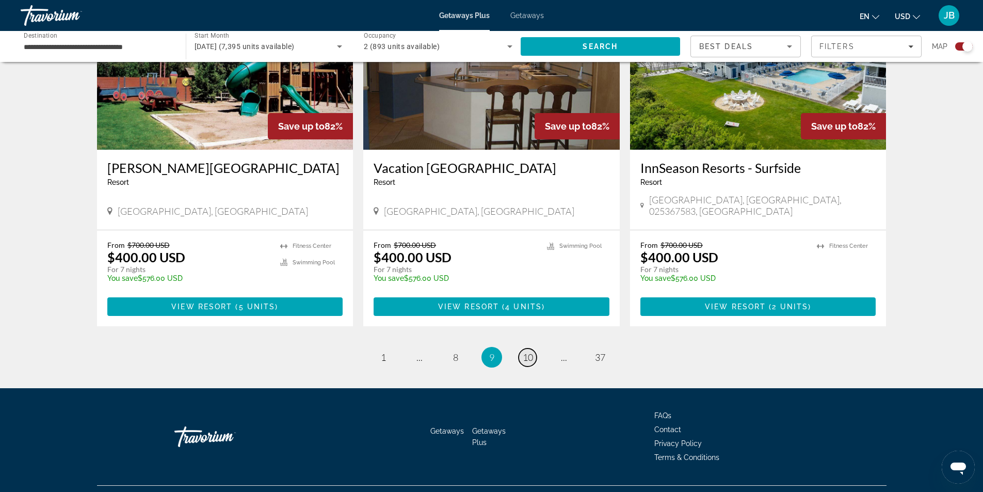
click at [522, 351] on span "10" at bounding box center [527, 356] width 10 height 11
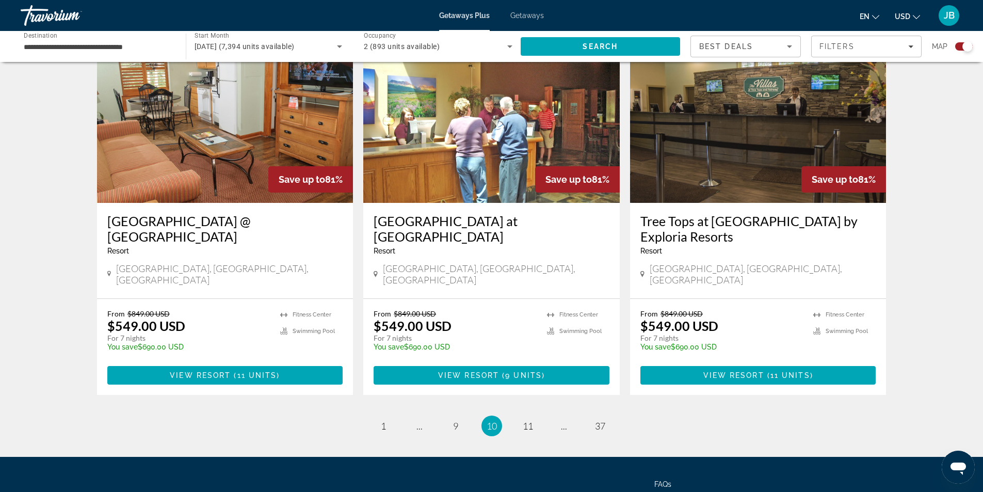
scroll to position [1528, 0]
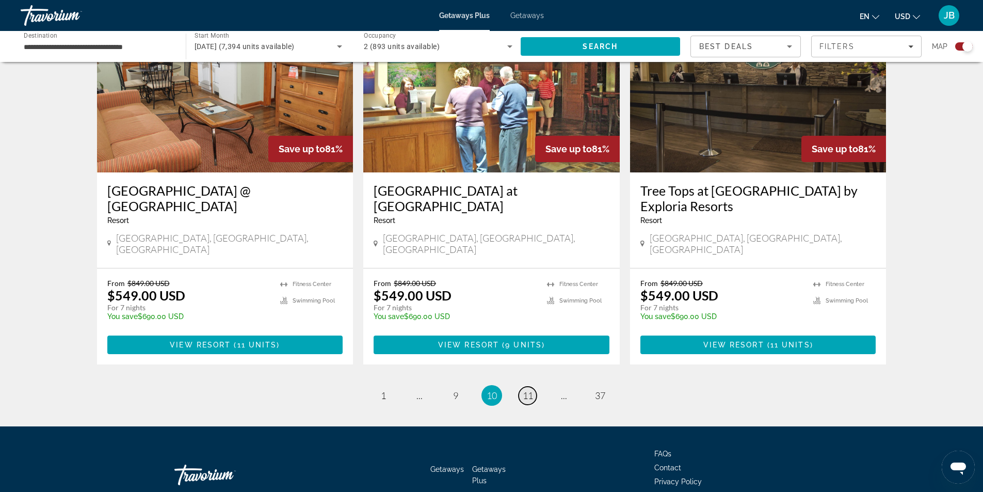
click at [531, 389] on span "11" at bounding box center [527, 394] width 10 height 11
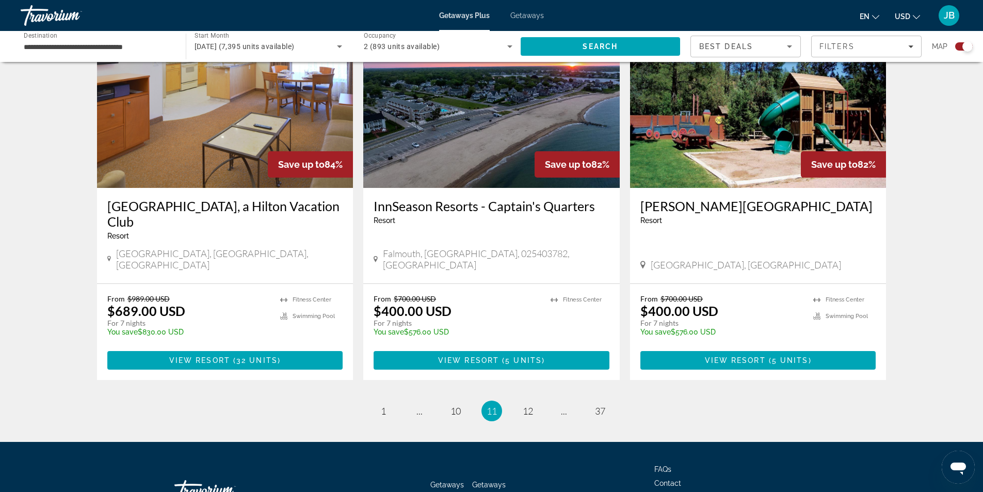
scroll to position [1492, 0]
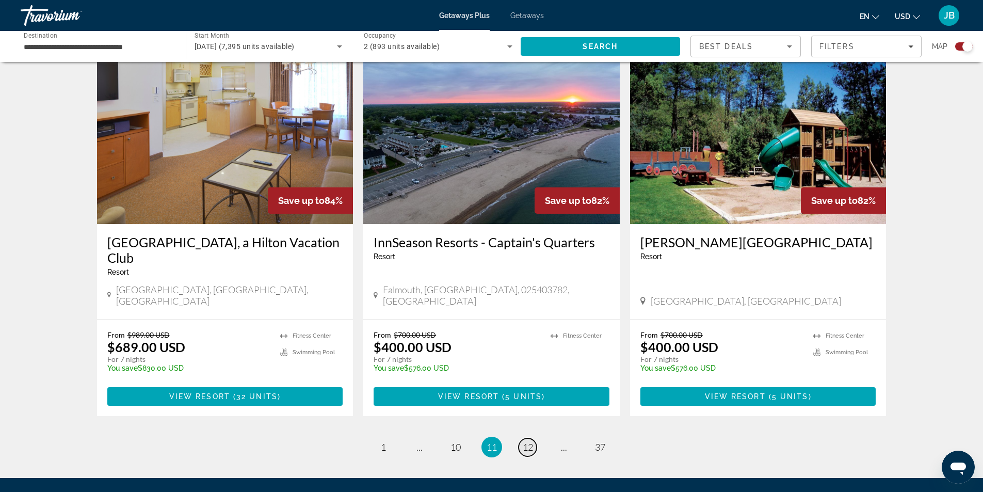
click at [528, 441] on span "12" at bounding box center [527, 446] width 10 height 11
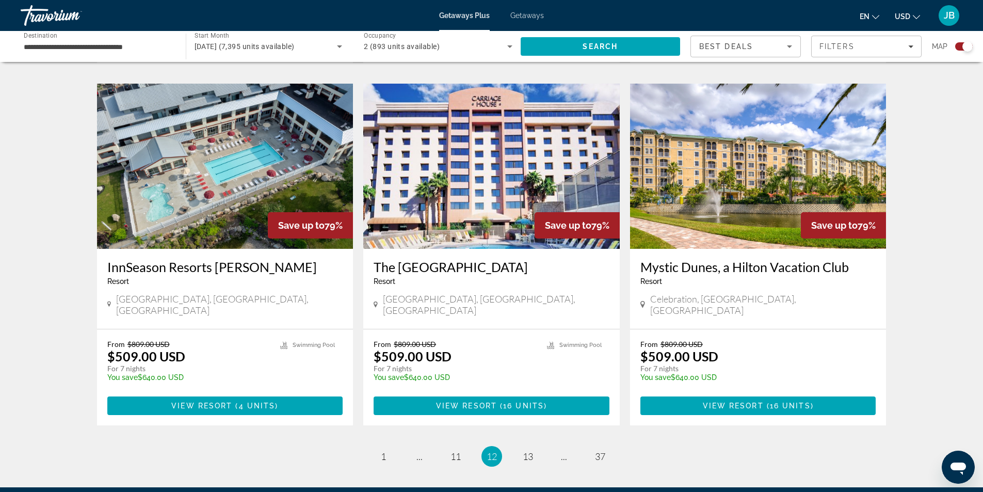
scroll to position [1444, 0]
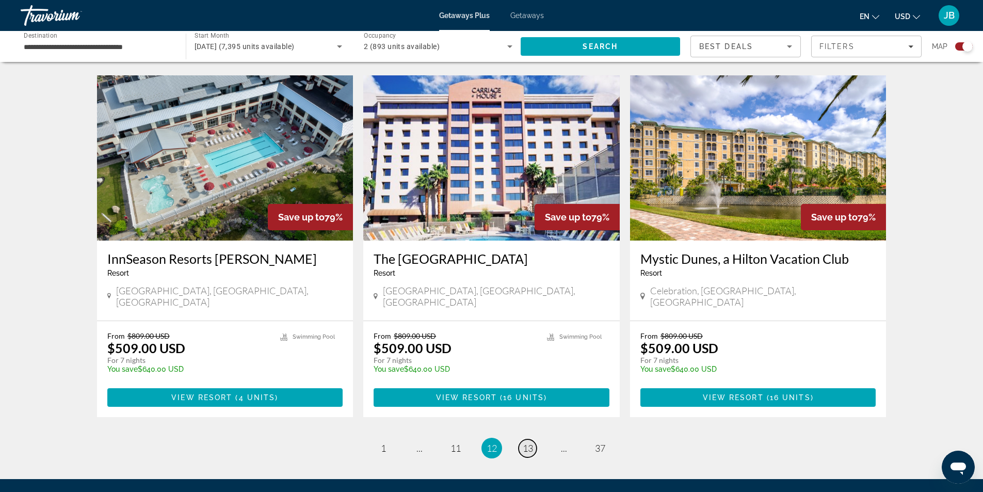
click at [533, 439] on link "page 13" at bounding box center [527, 448] width 18 height 18
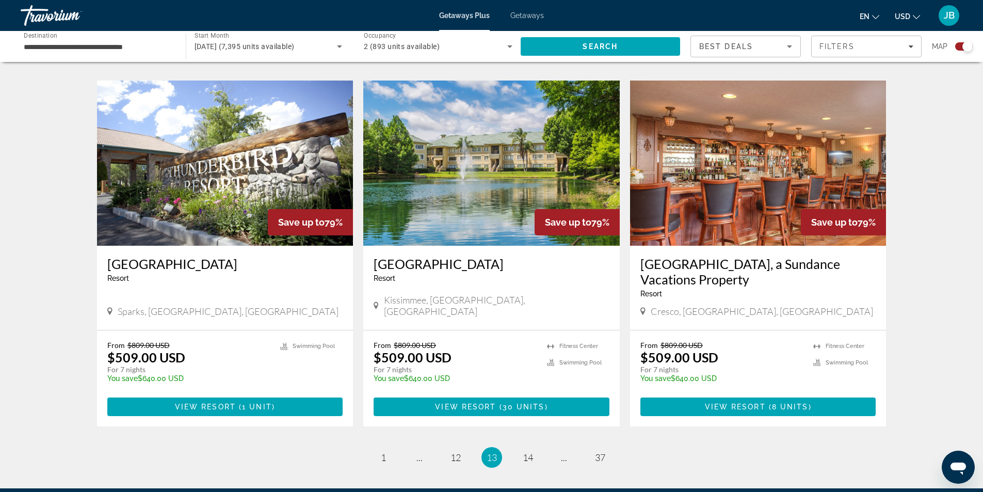
scroll to position [1496, 0]
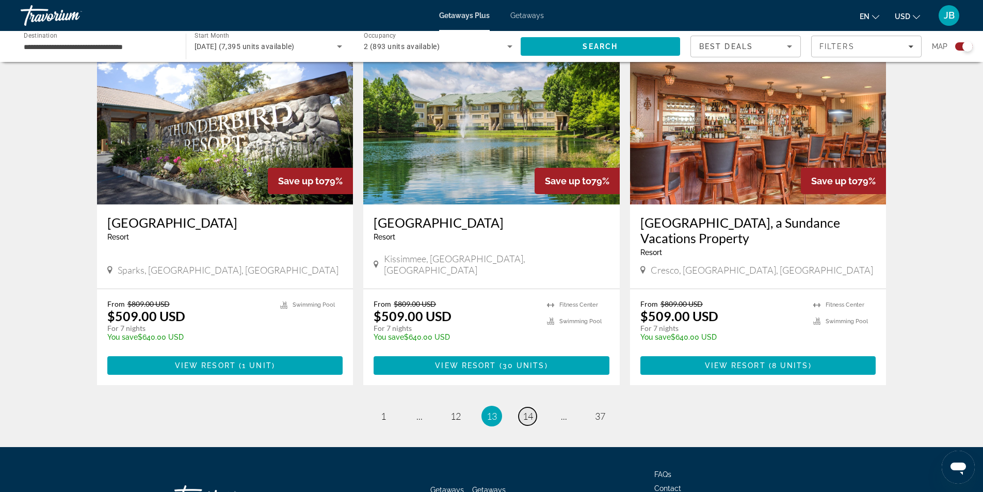
click at [529, 410] on span "14" at bounding box center [527, 415] width 10 height 11
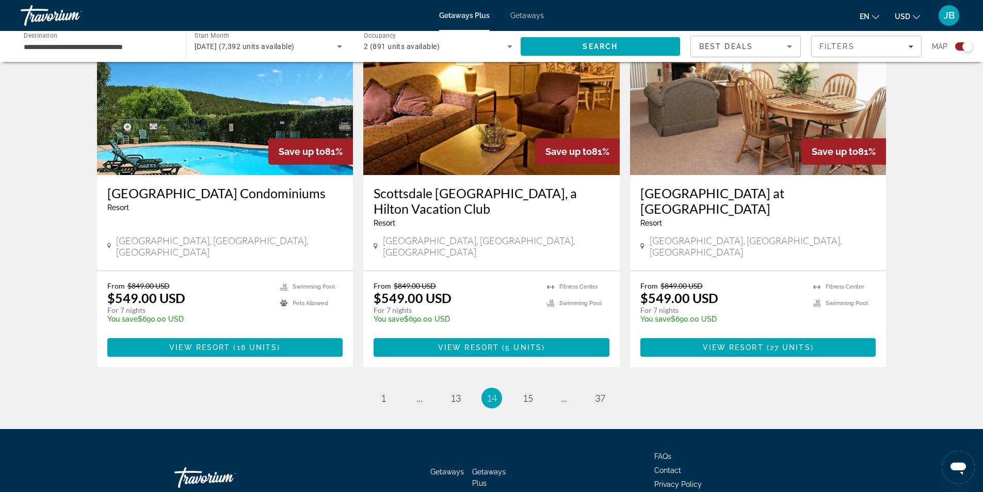
scroll to position [1513, 0]
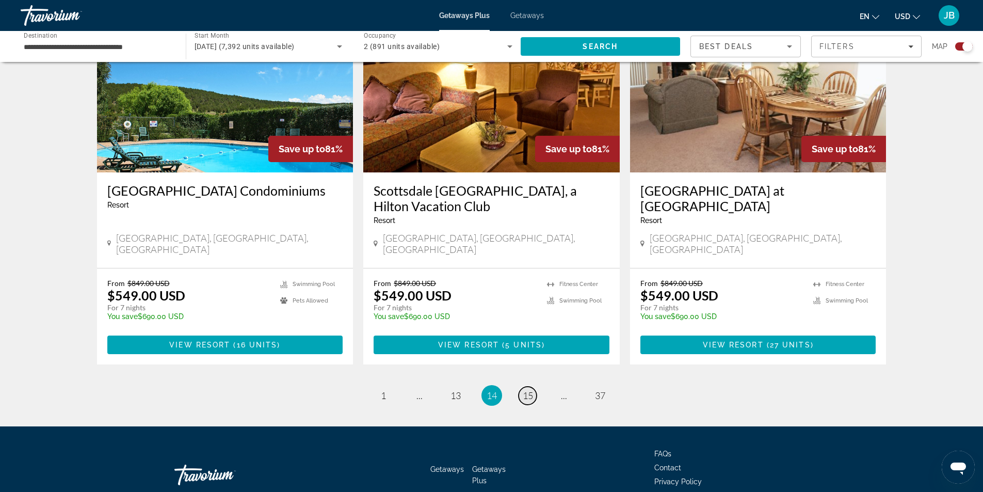
click at [531, 389] on span "15" at bounding box center [527, 394] width 10 height 11
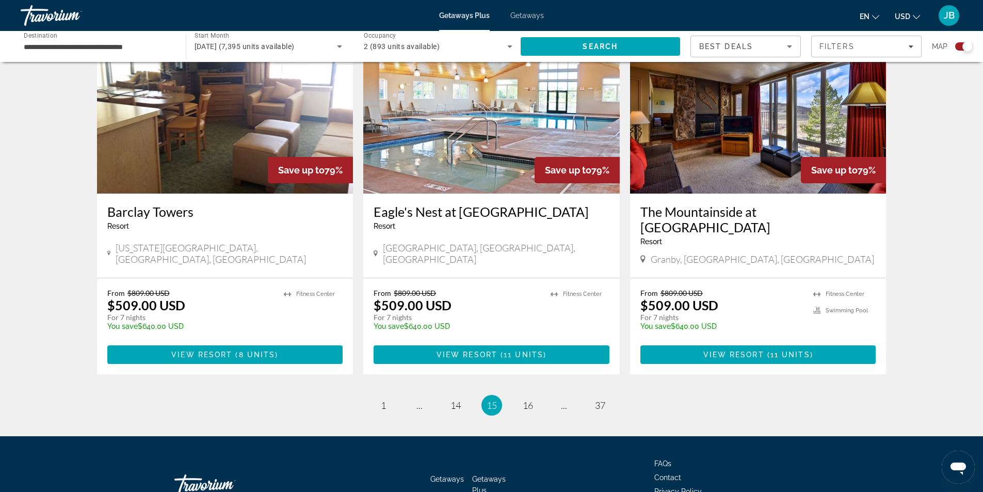
scroll to position [1497, 0]
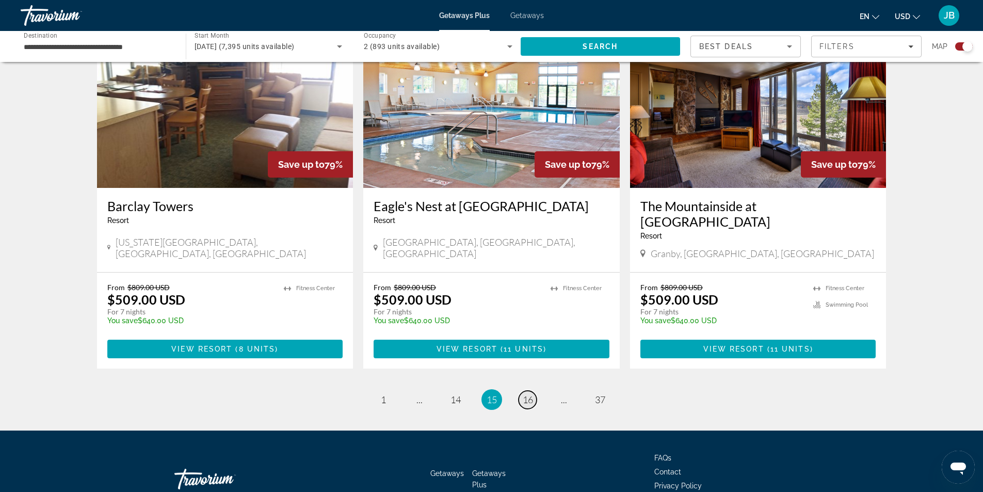
click at [529, 394] on span "16" at bounding box center [527, 399] width 10 height 11
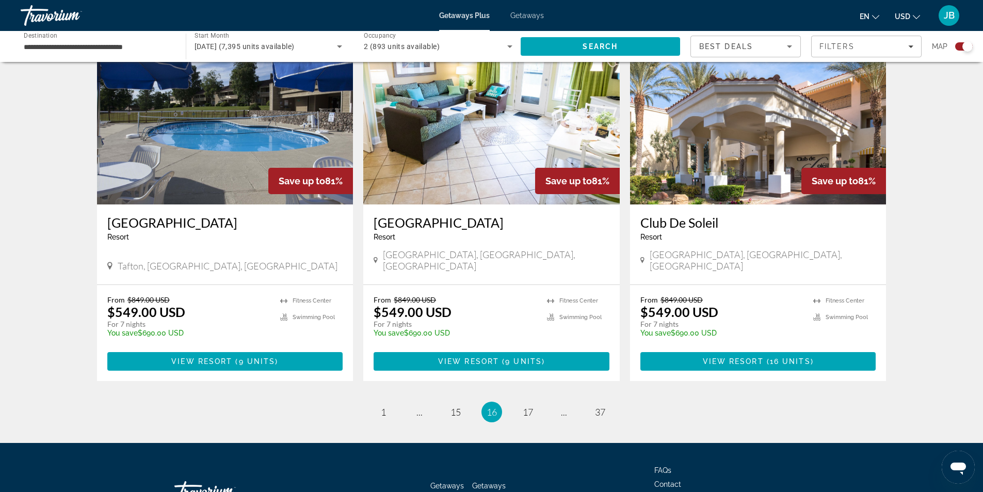
scroll to position [1512, 0]
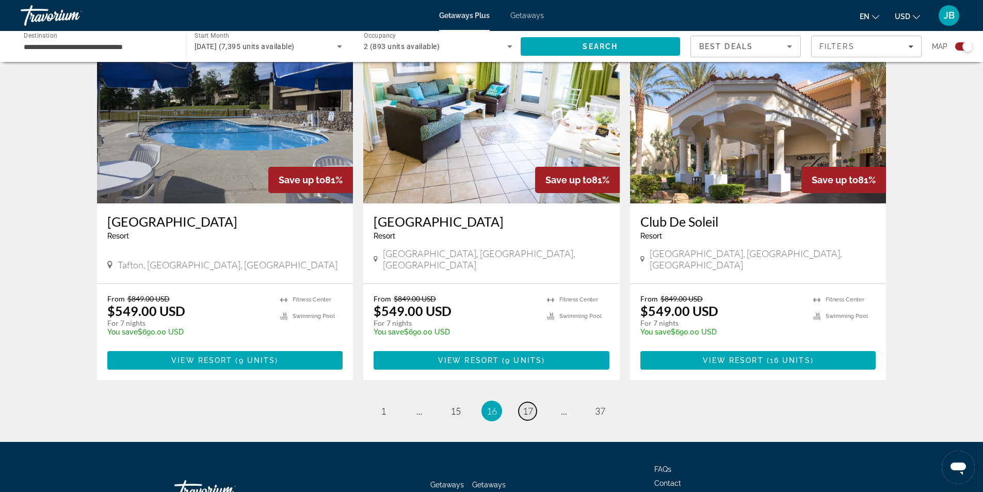
click at [531, 405] on span "17" at bounding box center [527, 410] width 10 height 11
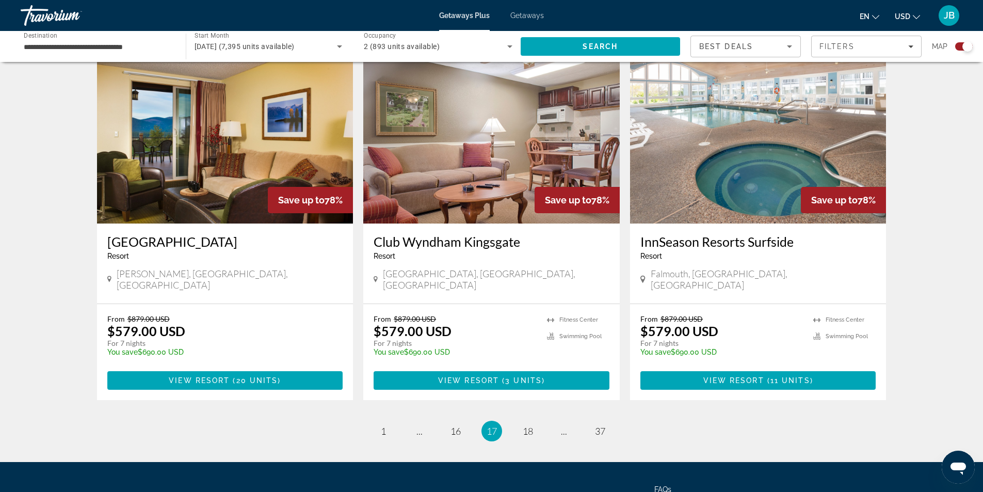
scroll to position [1543, 0]
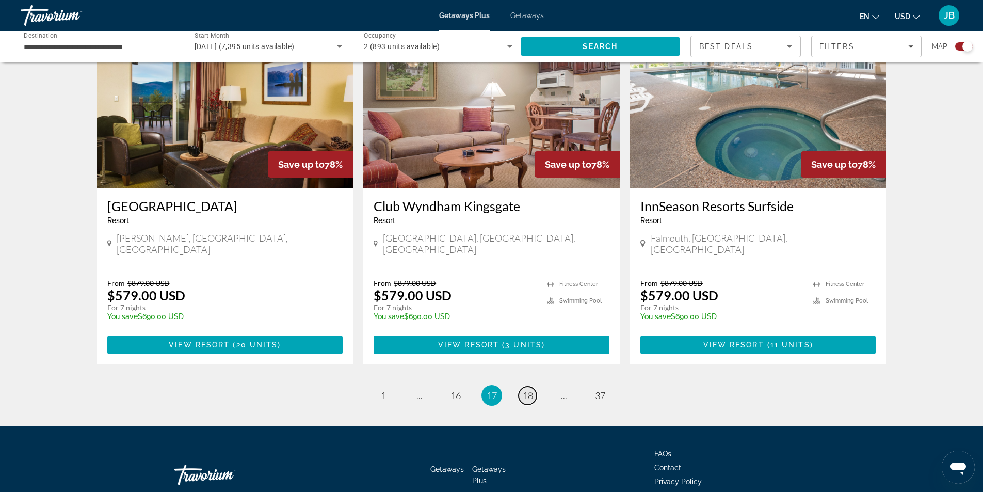
click at [533, 386] on link "page 18" at bounding box center [527, 395] width 18 height 18
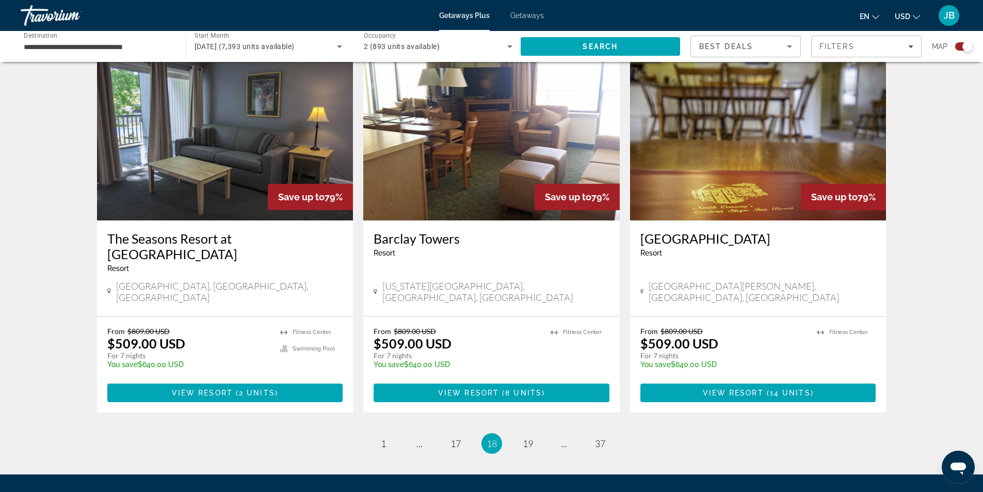
scroll to position [1497, 0]
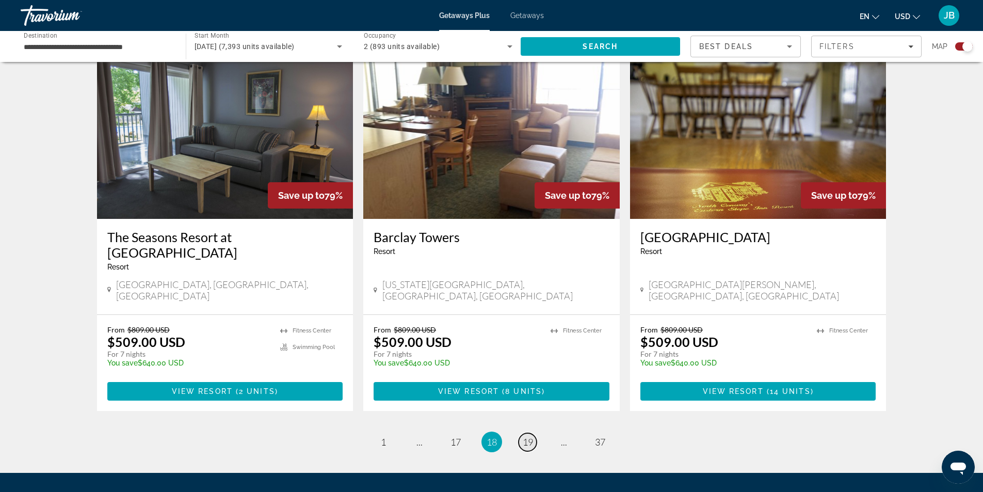
click at [532, 436] on span "19" at bounding box center [527, 441] width 10 height 11
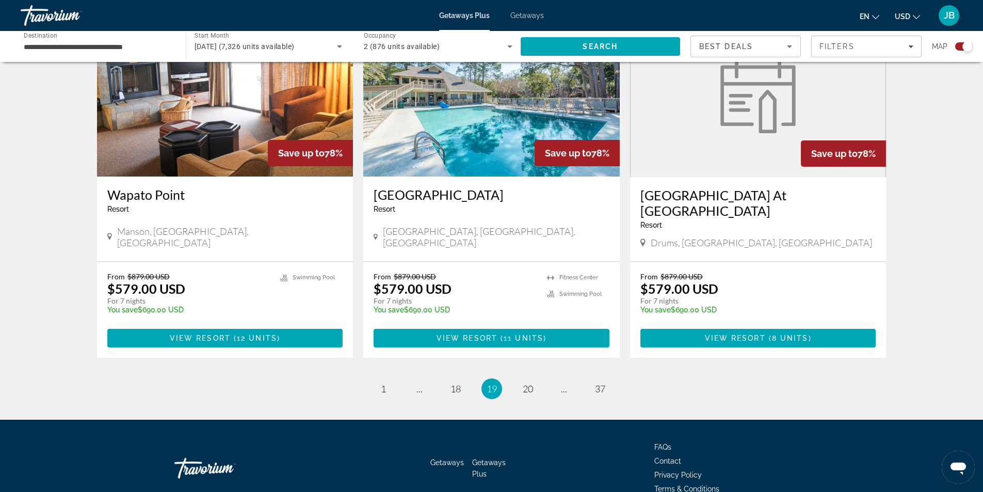
scroll to position [1544, 0]
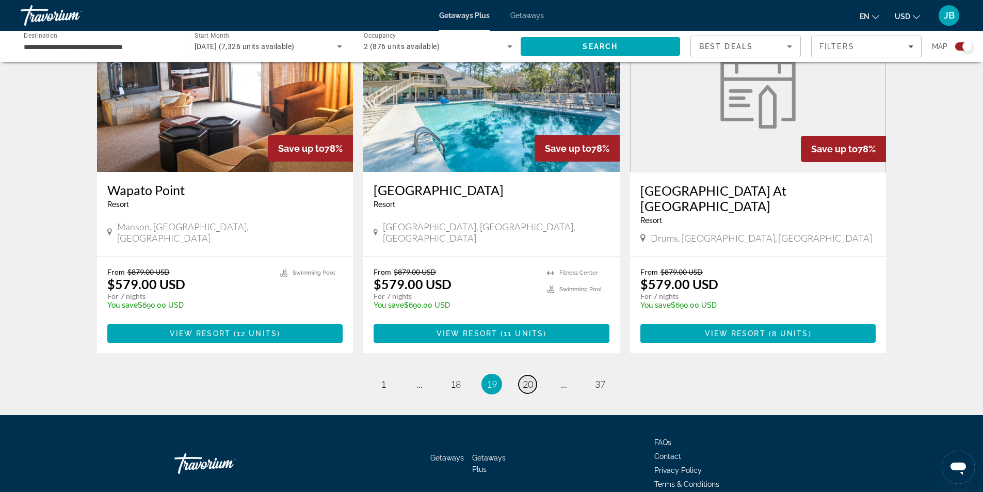
click at [526, 378] on span "20" at bounding box center [527, 383] width 10 height 11
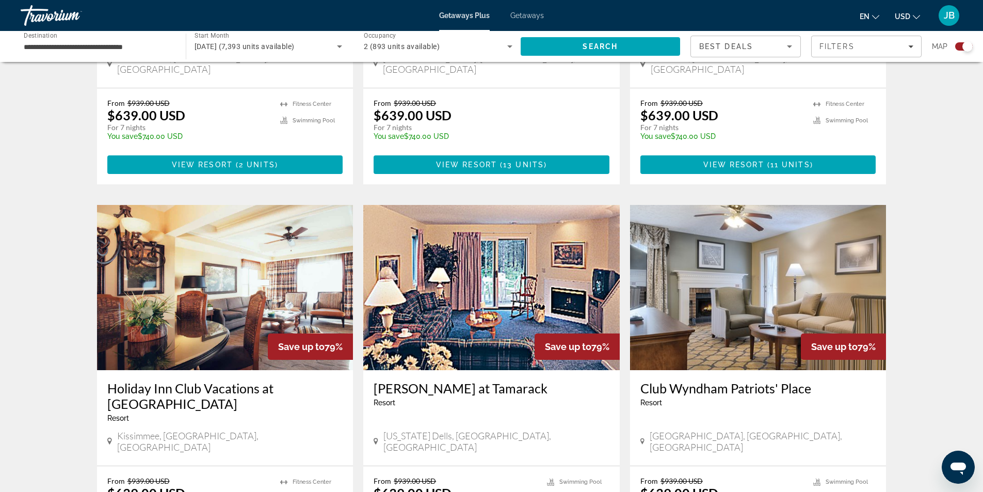
scroll to position [1341, 0]
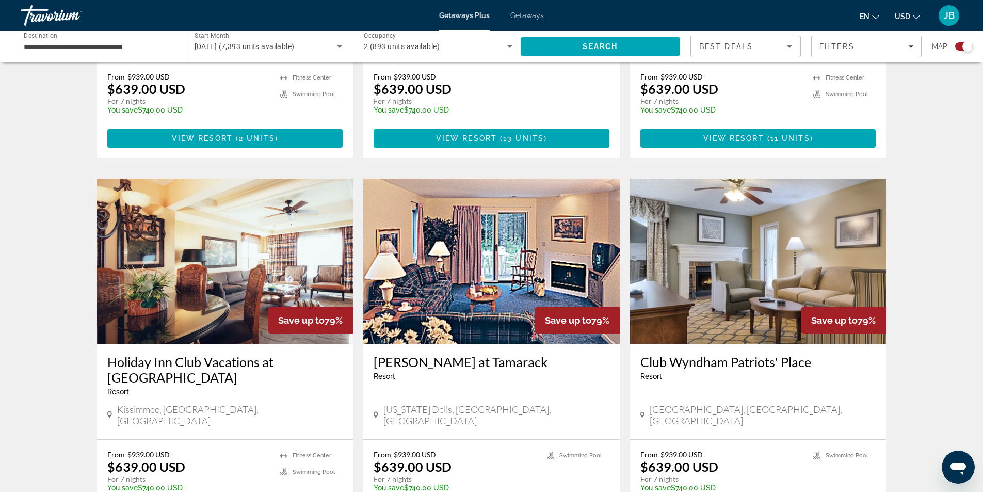
click at [528, 12] on span "Getaways" at bounding box center [527, 15] width 34 height 8
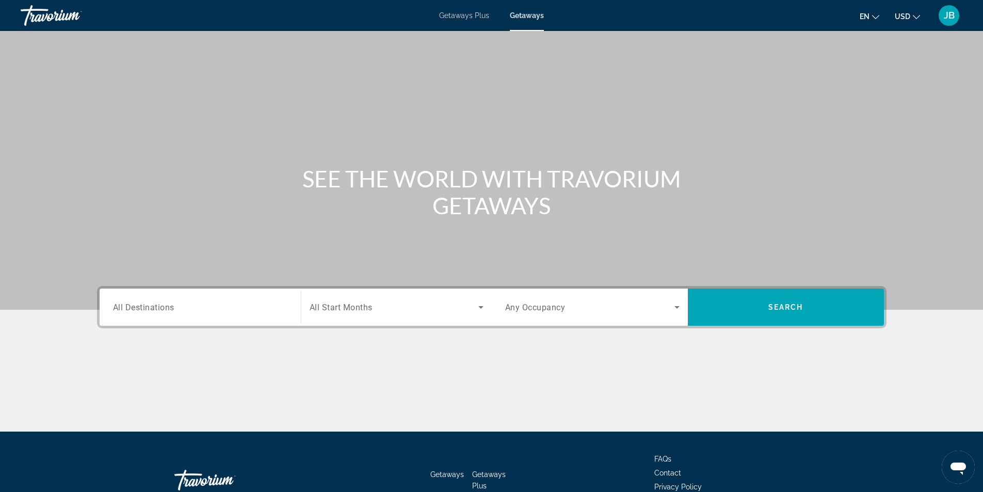
click at [200, 312] on input "Destination All Destinations" at bounding box center [200, 307] width 174 height 12
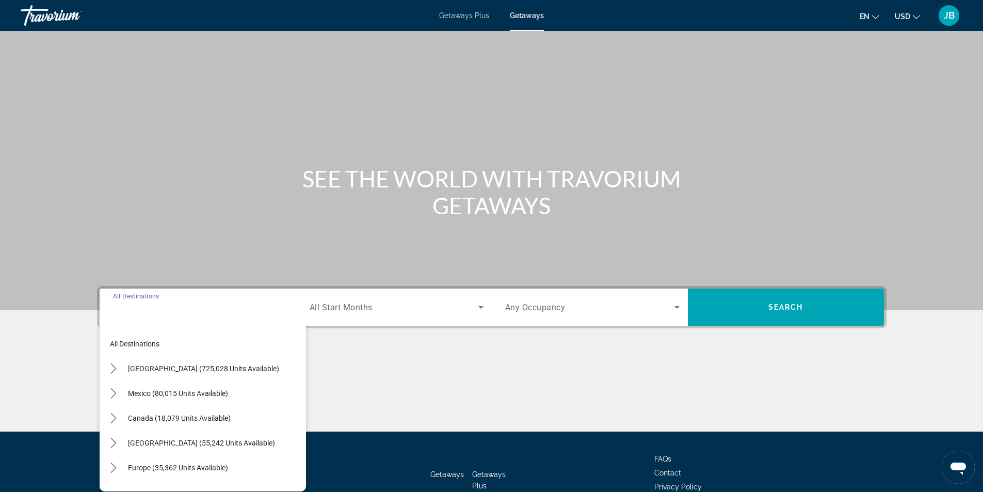
scroll to position [66, 0]
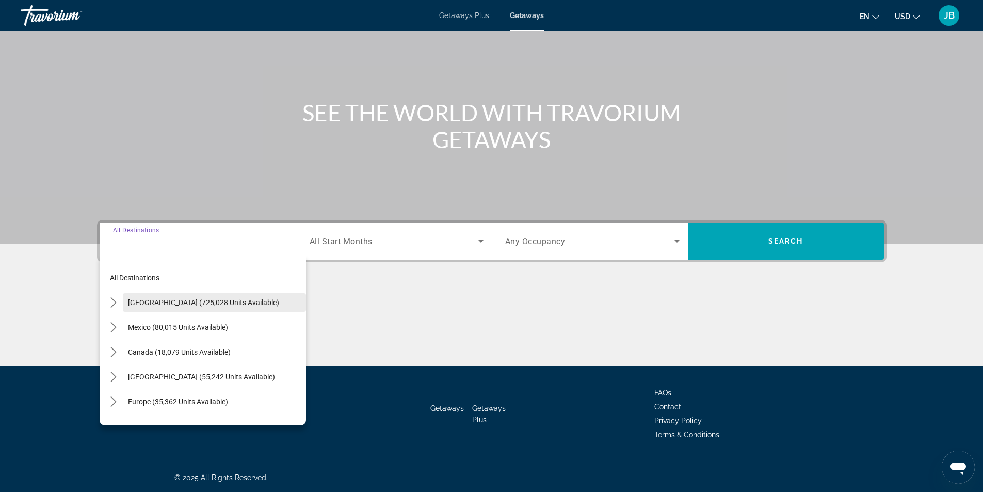
click at [191, 305] on span "[GEOGRAPHIC_DATA] (725,028 units available)" at bounding box center [203, 302] width 151 height 8
type input "**********"
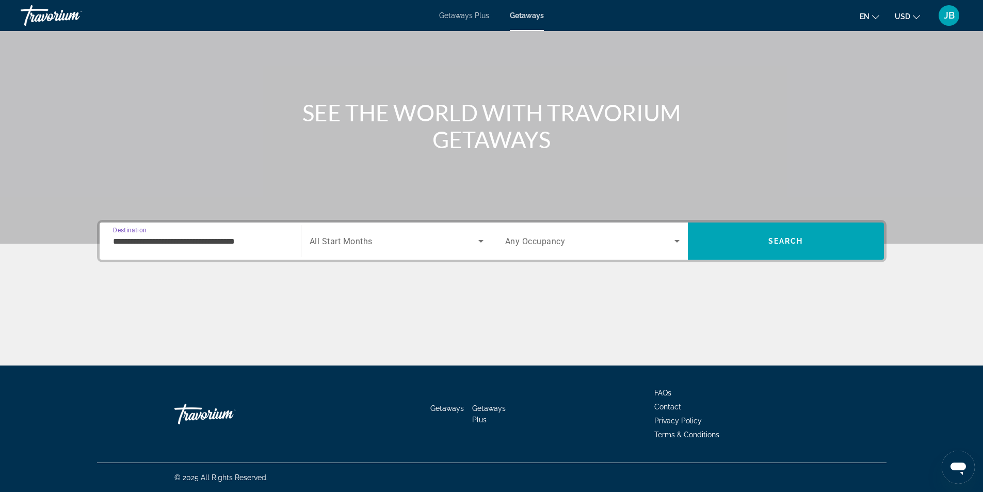
click at [431, 247] on span "Search widget" at bounding box center [393, 241] width 169 height 12
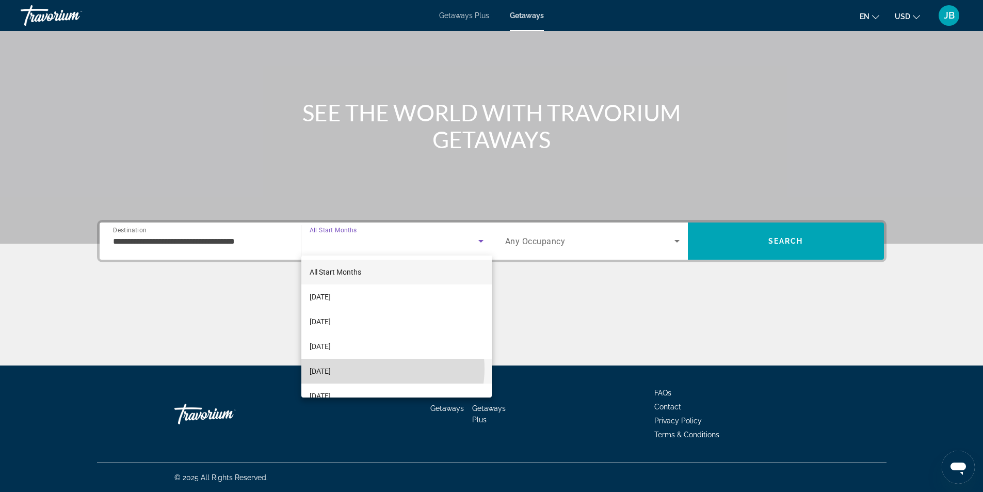
click at [374, 368] on mat-option "[DATE]" at bounding box center [396, 370] width 190 height 25
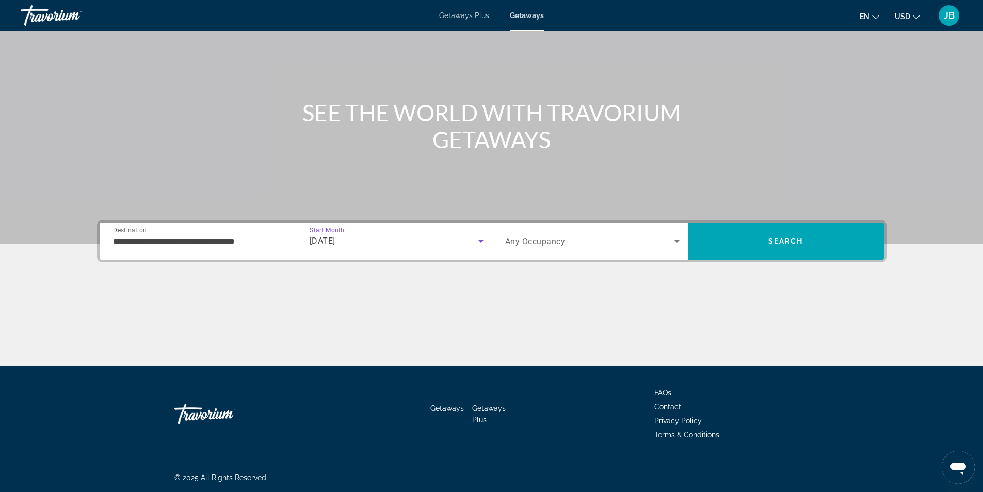
click at [677, 240] on icon "Search widget" at bounding box center [676, 241] width 5 height 3
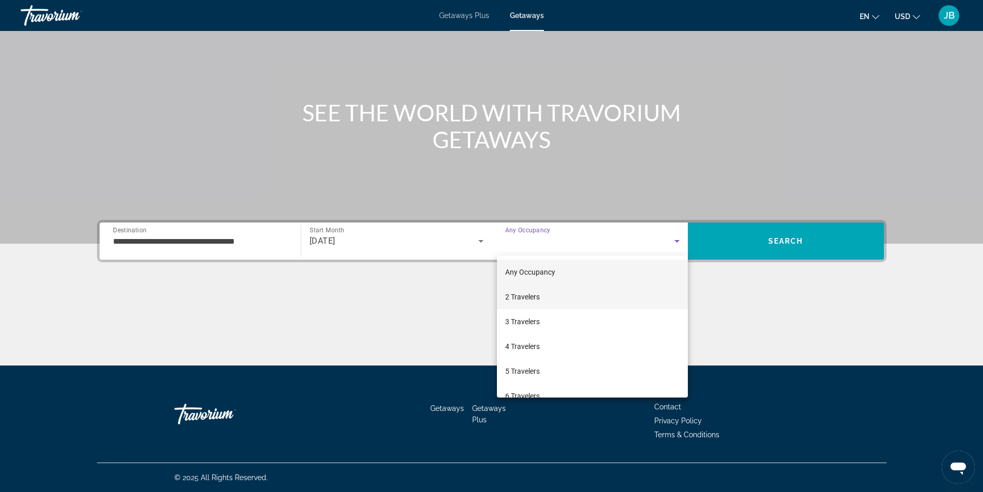
click at [612, 293] on mat-option "2 Travelers" at bounding box center [592, 296] width 191 height 25
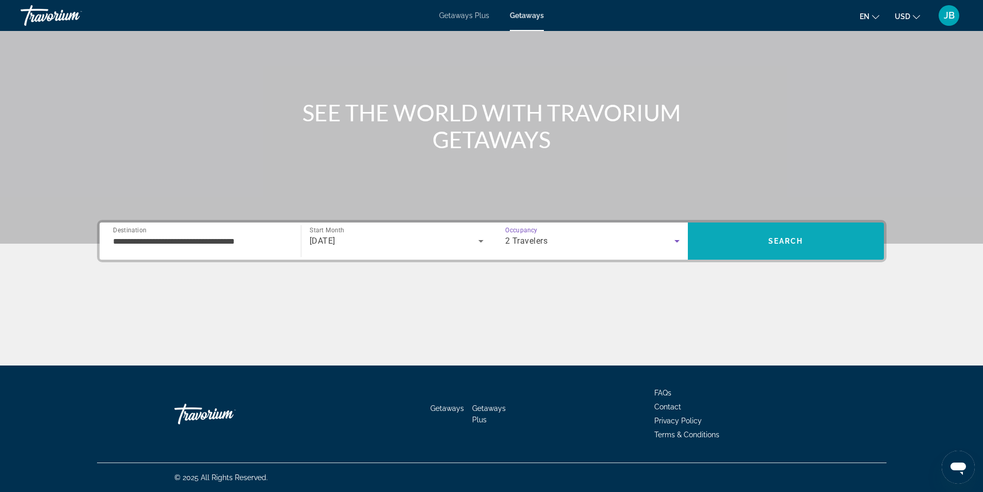
click at [793, 237] on span "Search" at bounding box center [785, 241] width 35 height 8
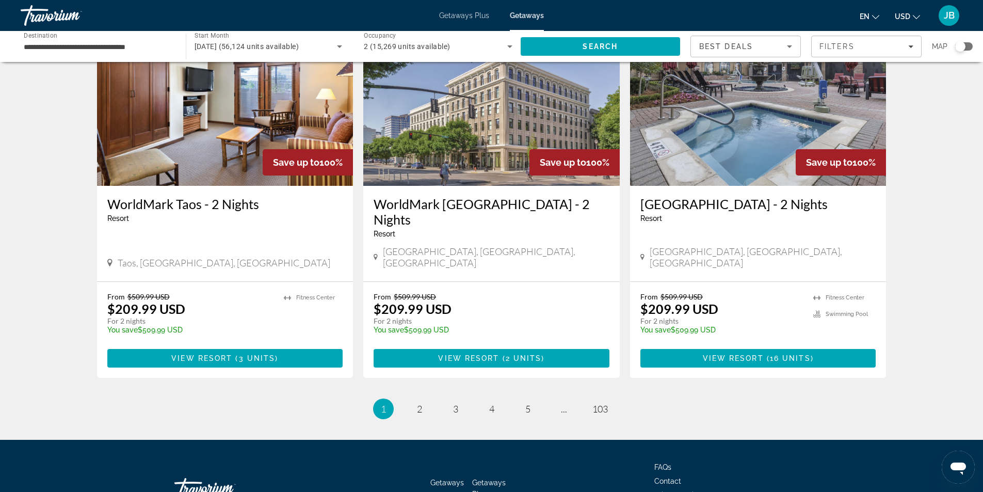
scroll to position [1186, 0]
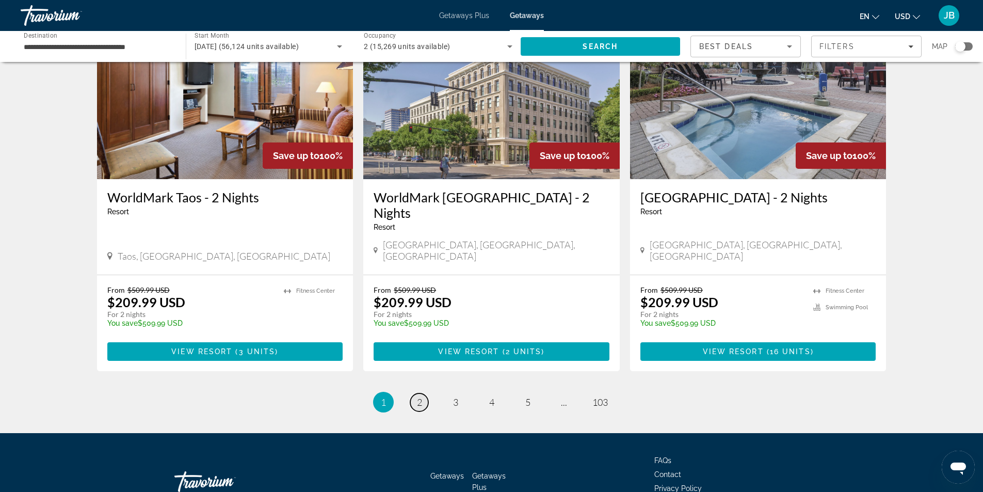
click at [422, 393] on link "page 2" at bounding box center [419, 402] width 18 height 18
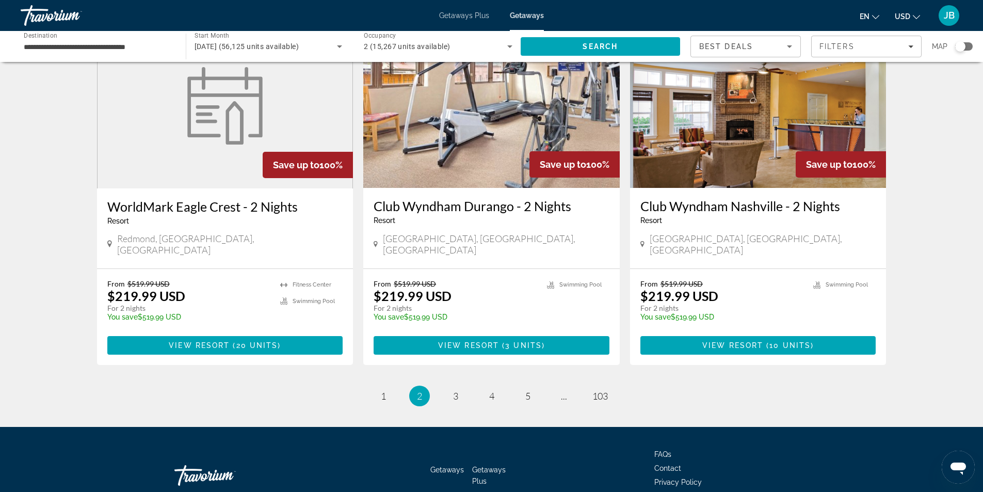
scroll to position [1224, 0]
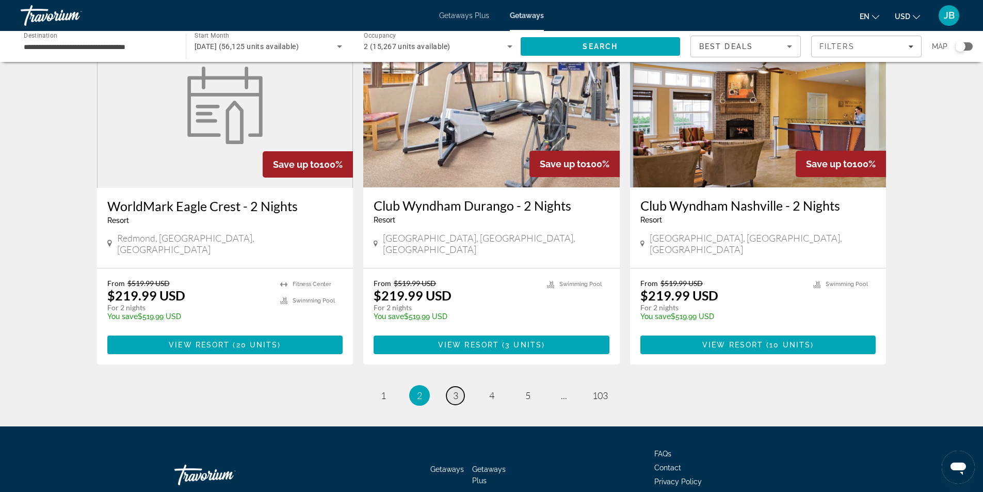
click at [458, 389] on span "3" at bounding box center [455, 394] width 5 height 11
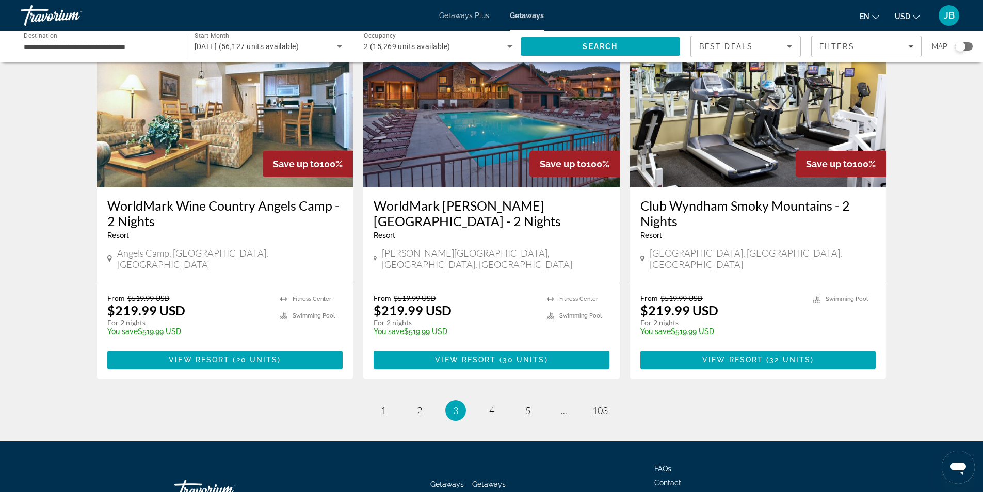
scroll to position [1239, 0]
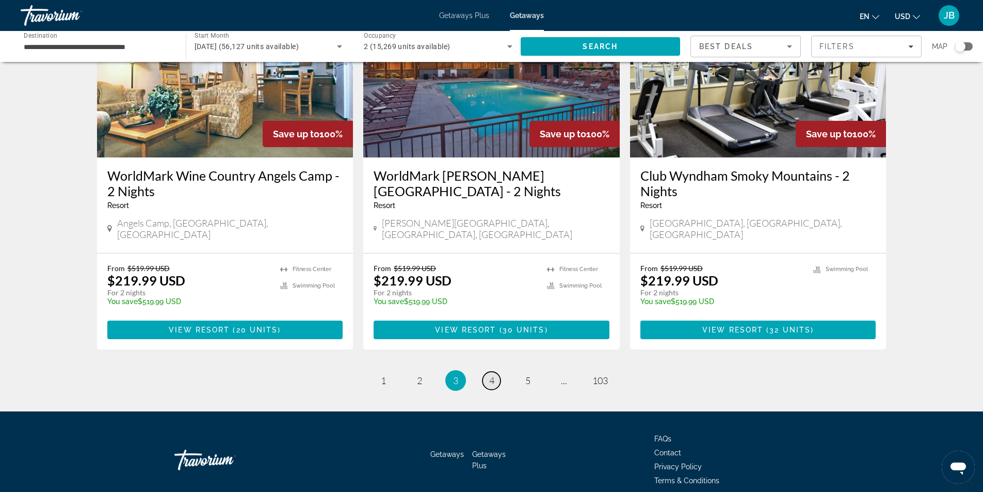
click at [492, 374] on span "4" at bounding box center [491, 379] width 5 height 11
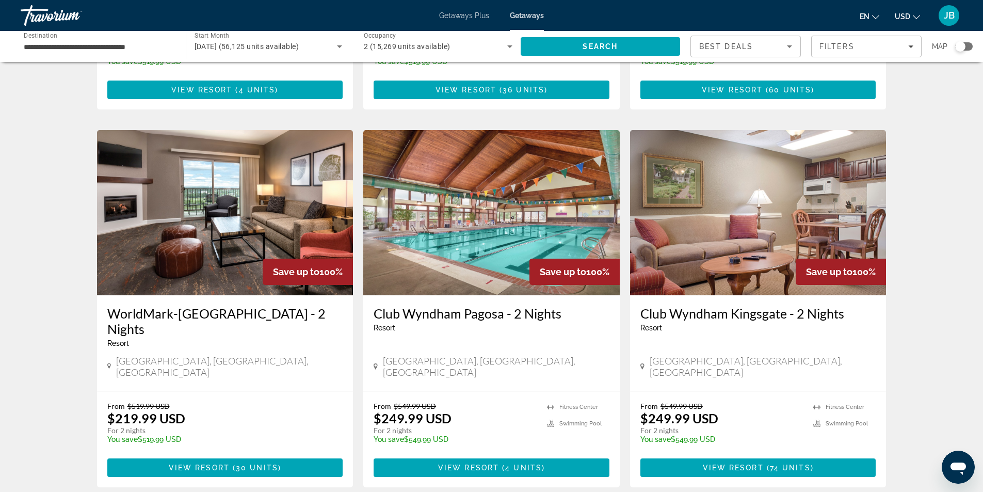
scroll to position [1083, 0]
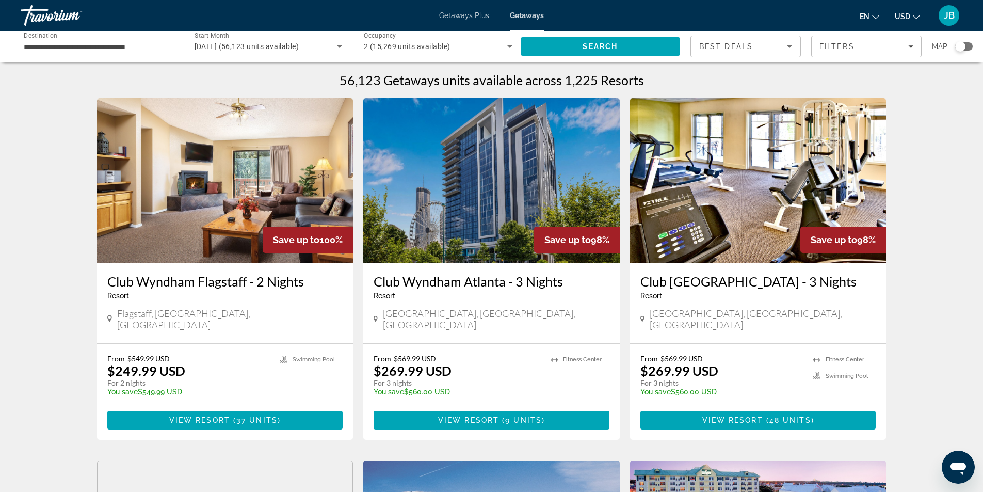
click at [445, 204] on img "Main content" at bounding box center [491, 180] width 256 height 165
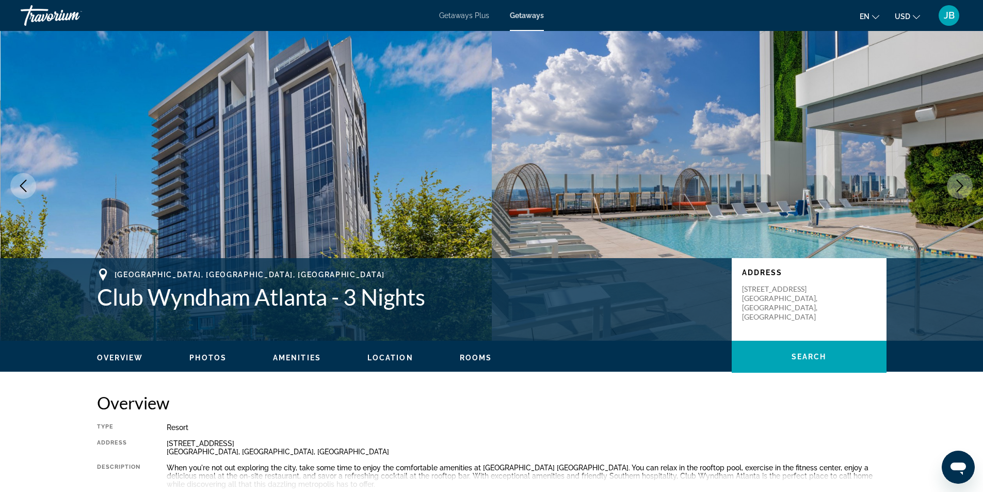
click at [203, 355] on span "Photos" at bounding box center [207, 357] width 37 height 8
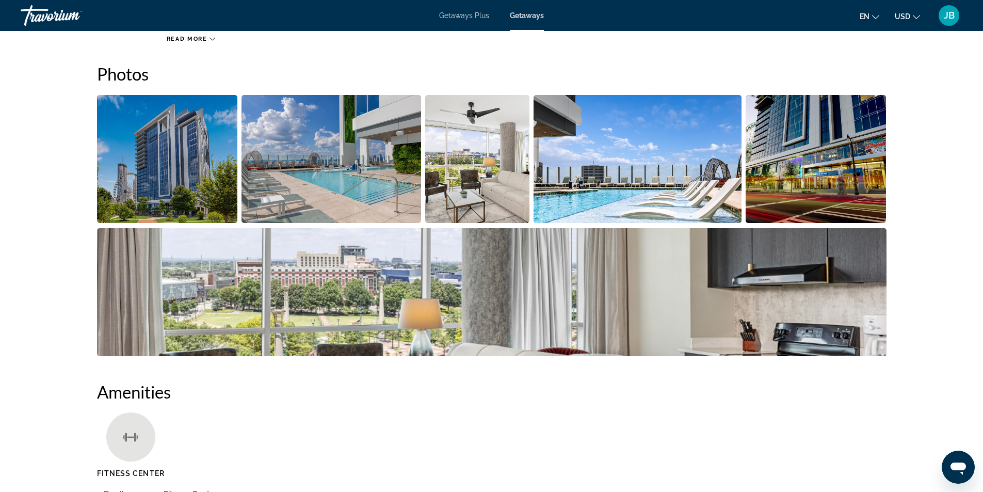
scroll to position [460, 0]
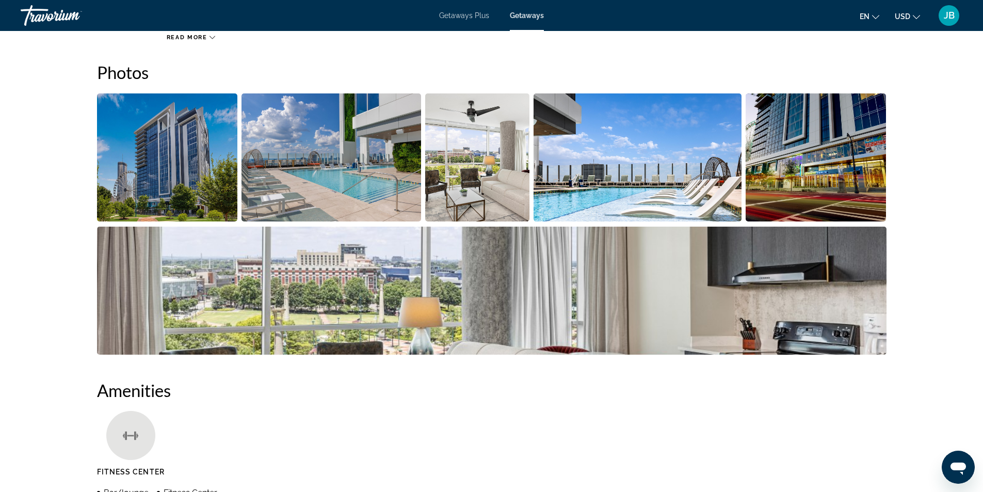
click at [317, 305] on img "Open full-screen image slider" at bounding box center [491, 290] width 789 height 128
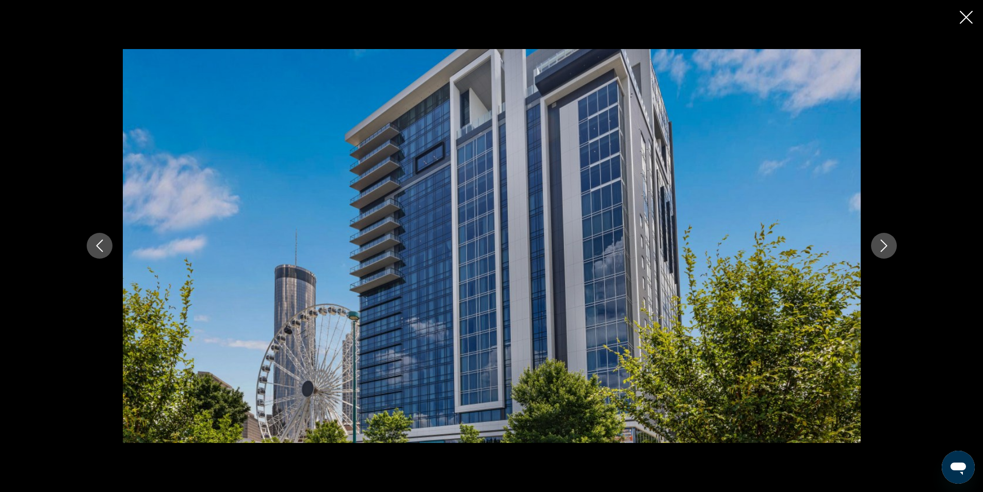
click at [884, 240] on icon "Next image" at bounding box center [883, 245] width 12 height 12
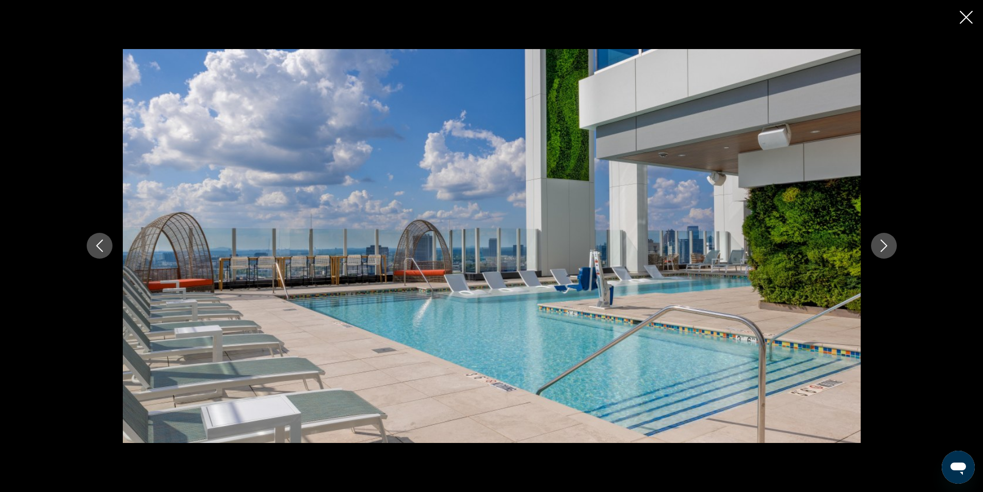
click at [884, 240] on icon "Next image" at bounding box center [883, 245] width 12 height 12
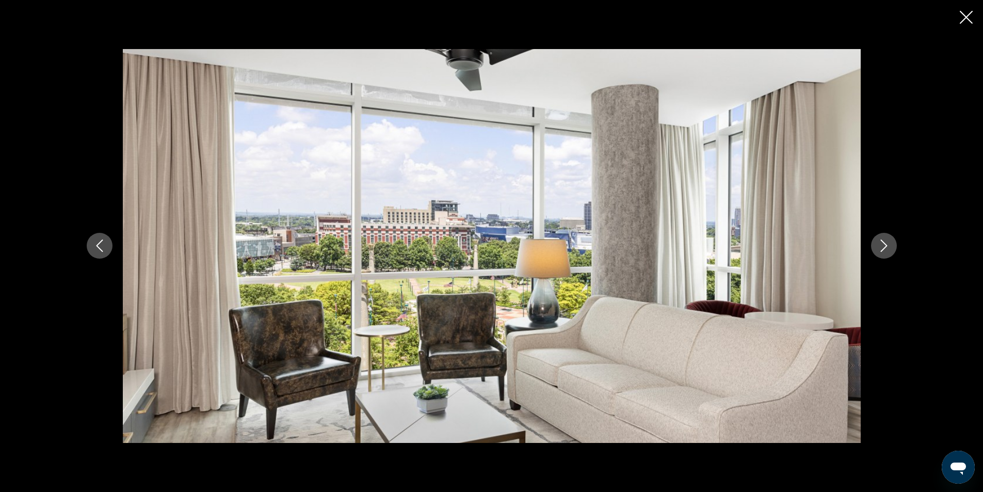
click at [884, 240] on icon "Next image" at bounding box center [883, 245] width 12 height 12
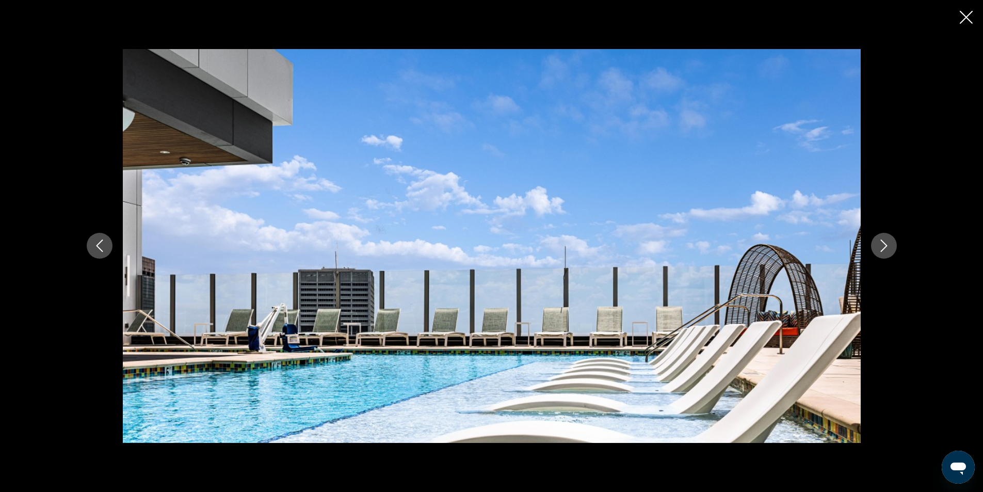
click at [884, 240] on icon "Next image" at bounding box center [883, 245] width 12 height 12
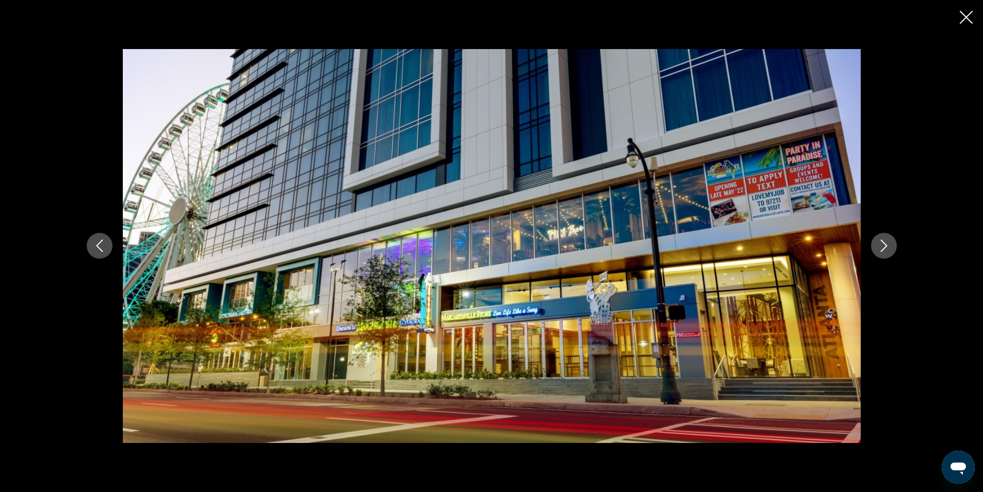
click at [884, 240] on icon "Next image" at bounding box center [883, 245] width 12 height 12
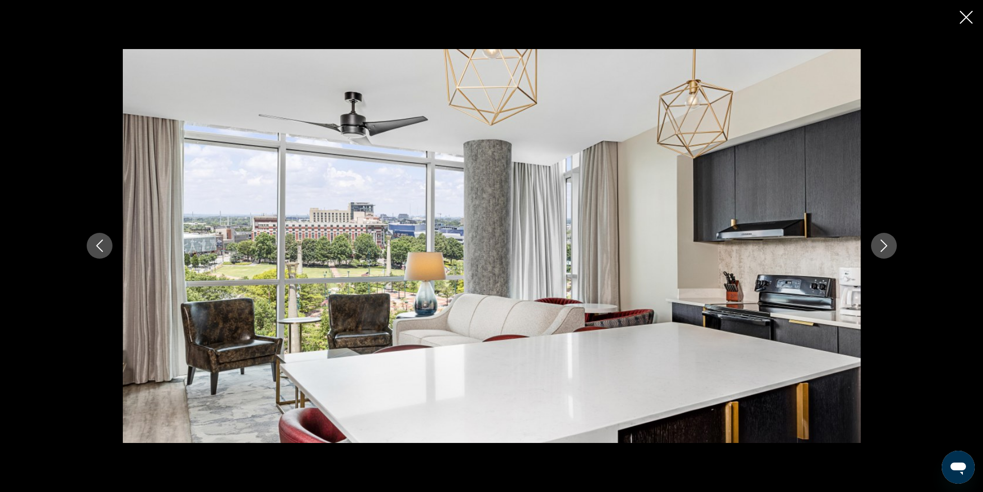
click at [884, 240] on icon "Next image" at bounding box center [883, 245] width 12 height 12
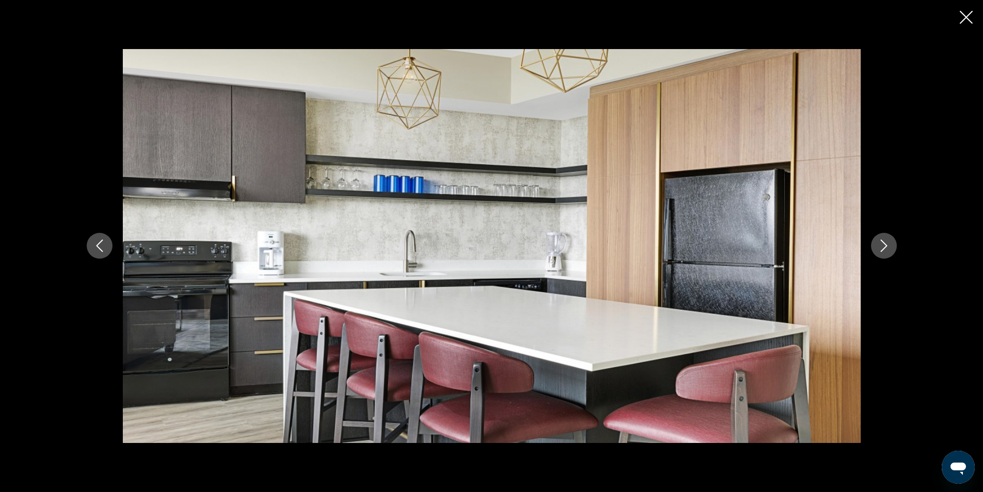
click at [882, 239] on icon "Next image" at bounding box center [883, 245] width 12 height 12
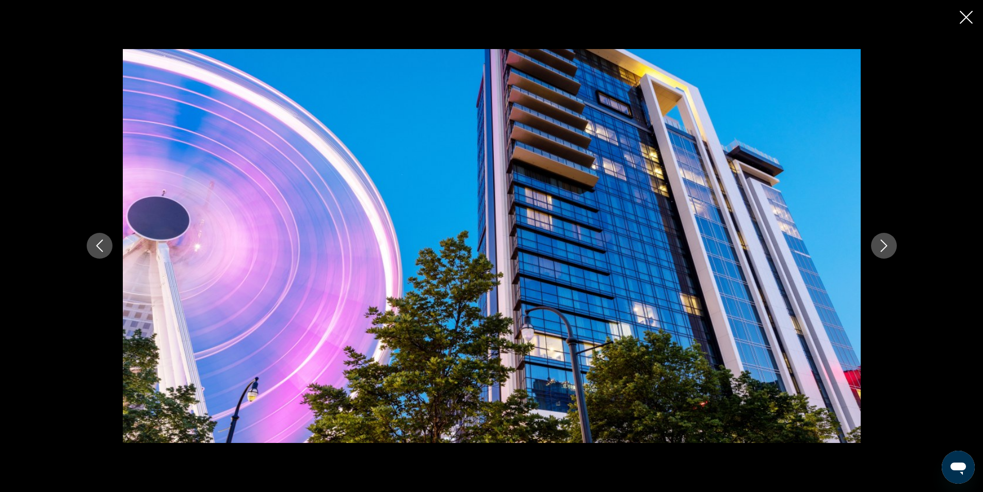
click at [882, 239] on icon "Next image" at bounding box center [883, 245] width 12 height 12
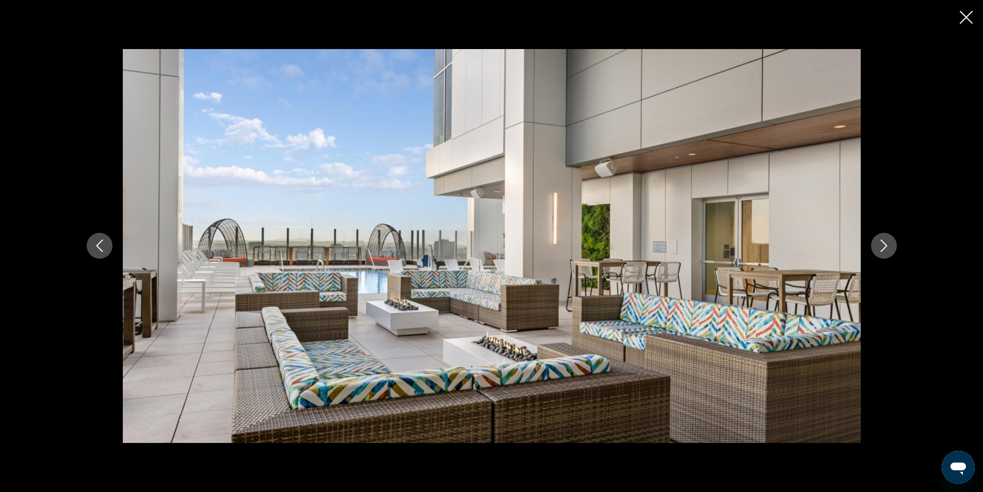
click at [882, 239] on icon "Next image" at bounding box center [883, 245] width 12 height 12
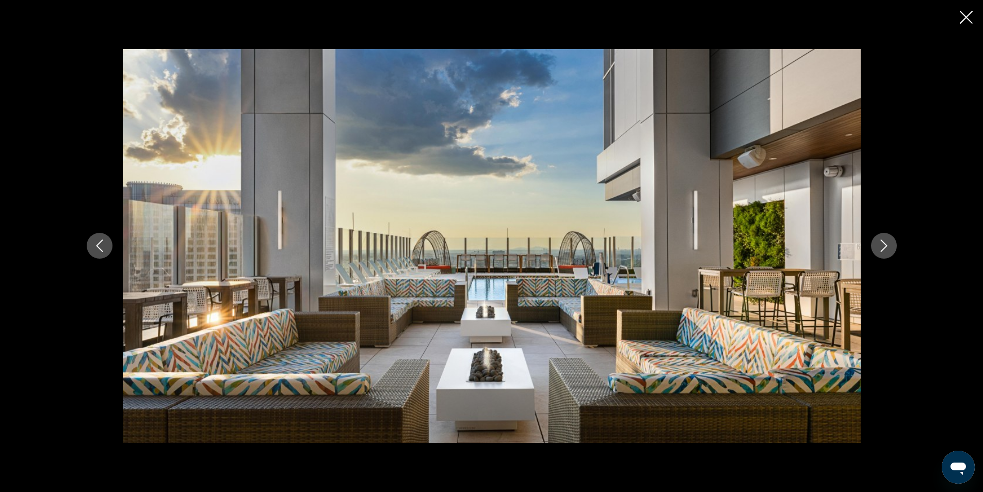
click at [882, 239] on icon "Next image" at bounding box center [883, 245] width 12 height 12
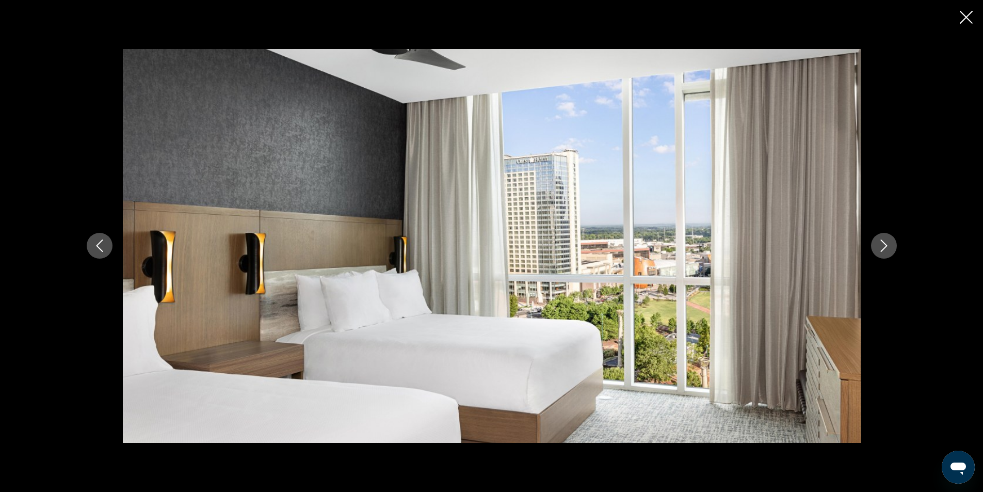
click at [882, 239] on icon "Next image" at bounding box center [883, 245] width 12 height 12
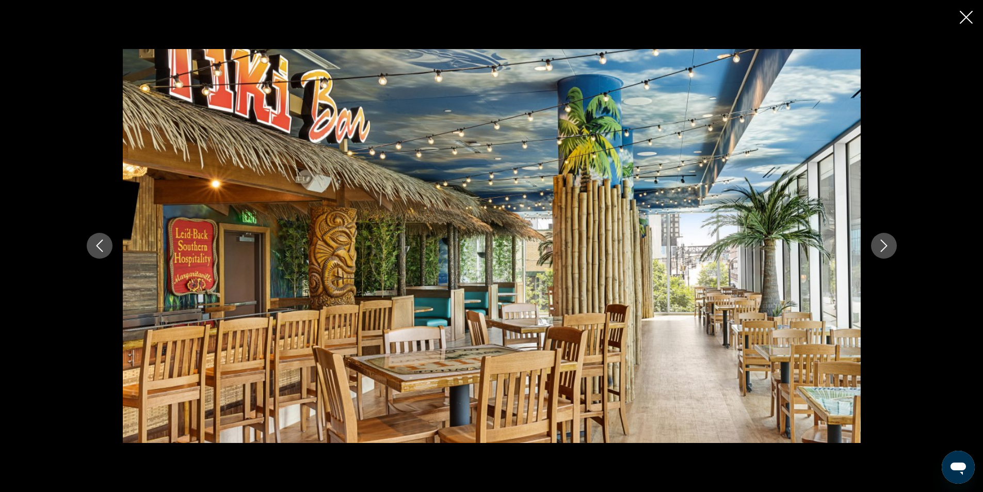
click at [882, 239] on icon "Next image" at bounding box center [883, 245] width 12 height 12
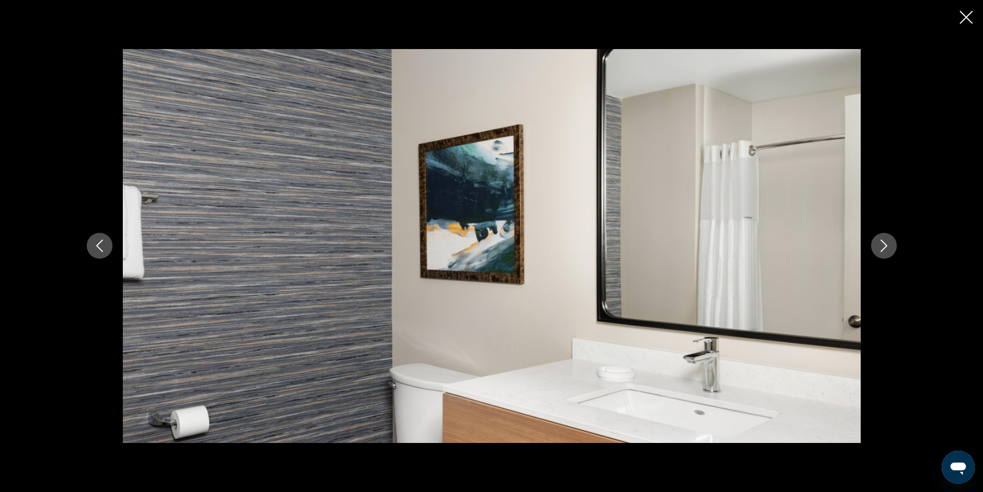
click at [882, 239] on icon "Next image" at bounding box center [883, 245] width 12 height 12
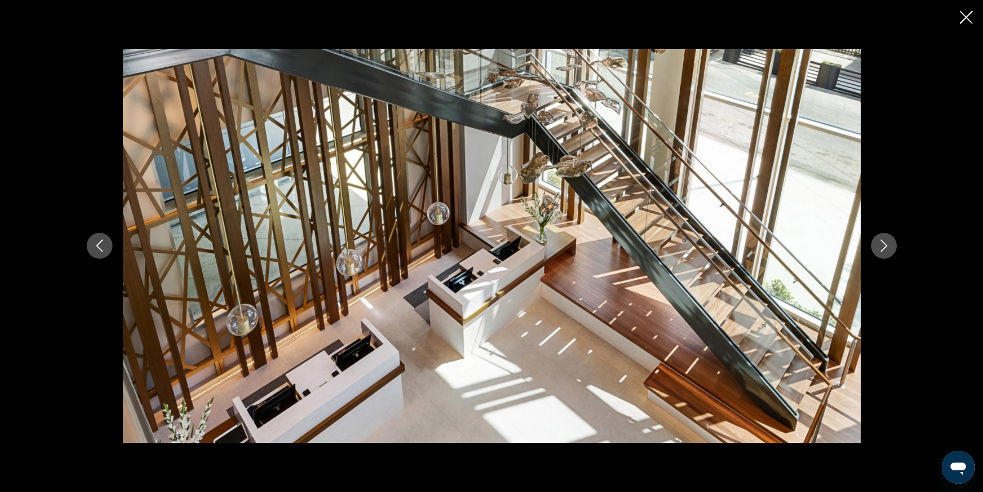
click at [882, 239] on icon "Next image" at bounding box center [883, 245] width 12 height 12
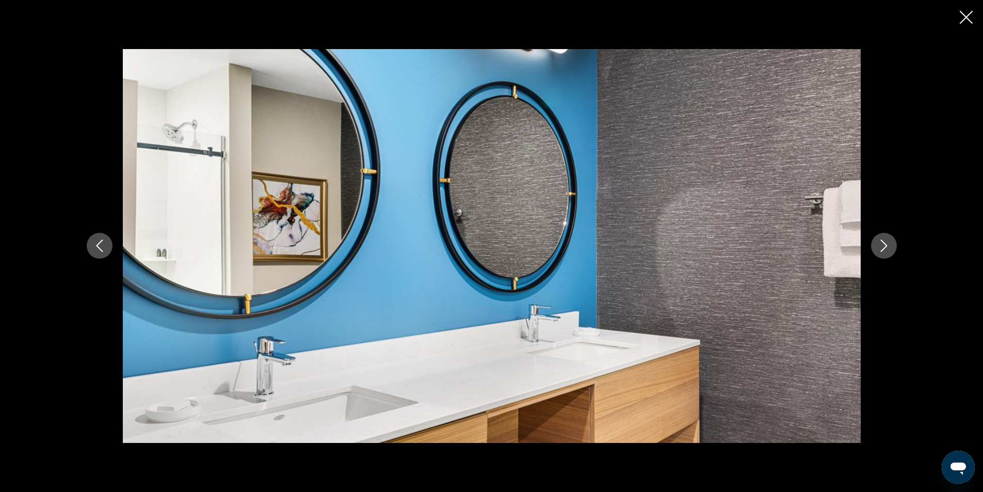
click at [882, 239] on icon "Next image" at bounding box center [883, 245] width 12 height 12
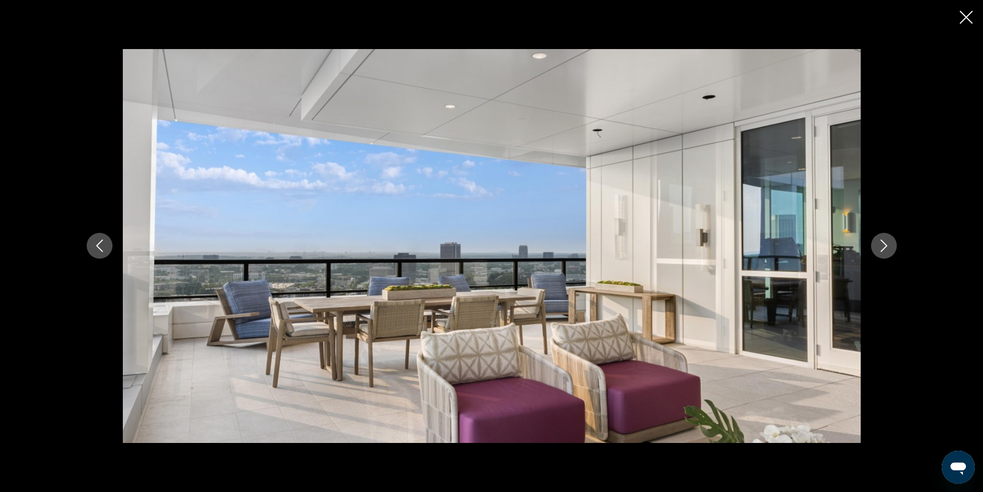
click at [882, 239] on icon "Next image" at bounding box center [883, 245] width 12 height 12
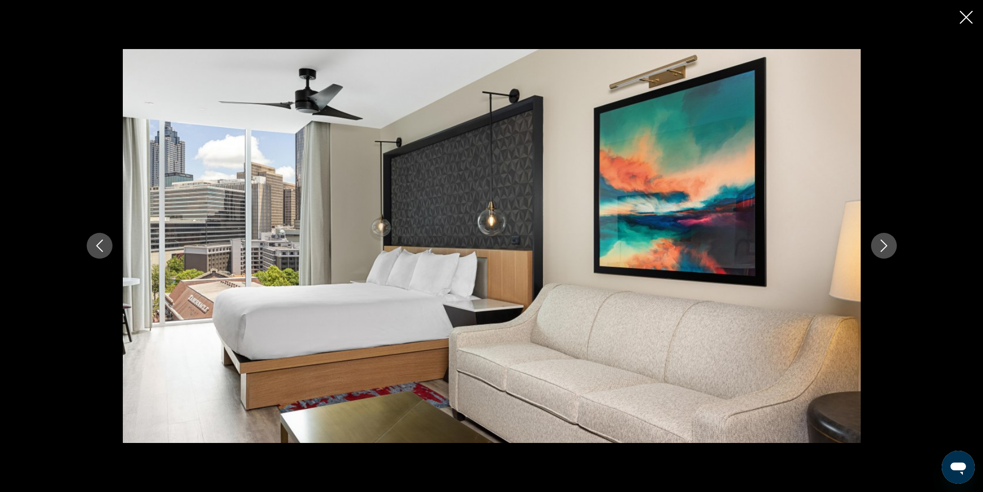
click at [969, 14] on icon "Close slideshow" at bounding box center [965, 17] width 13 height 13
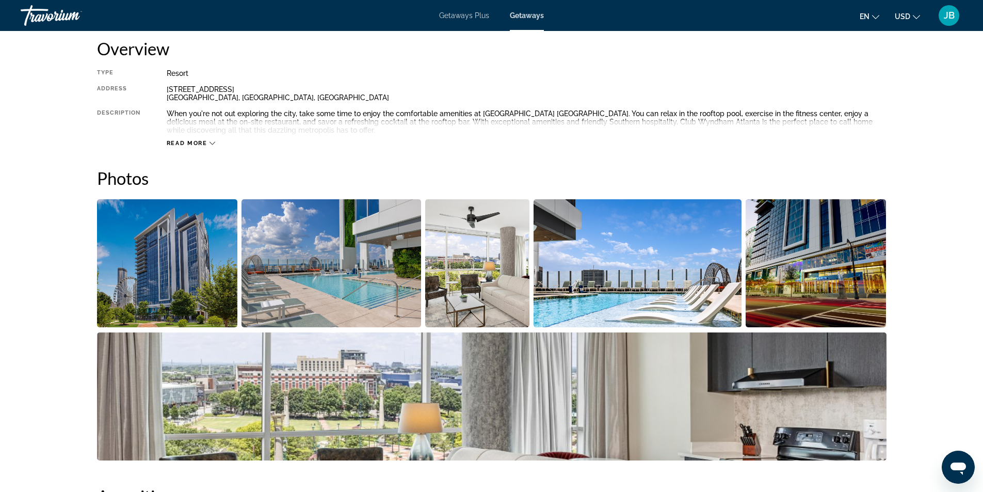
scroll to position [305, 0]
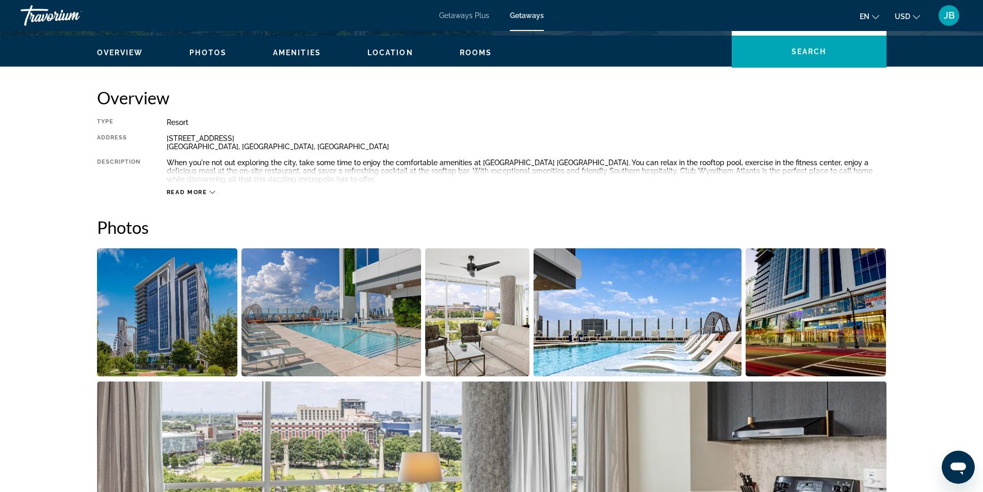
click at [288, 51] on span "Amenities" at bounding box center [297, 52] width 48 height 8
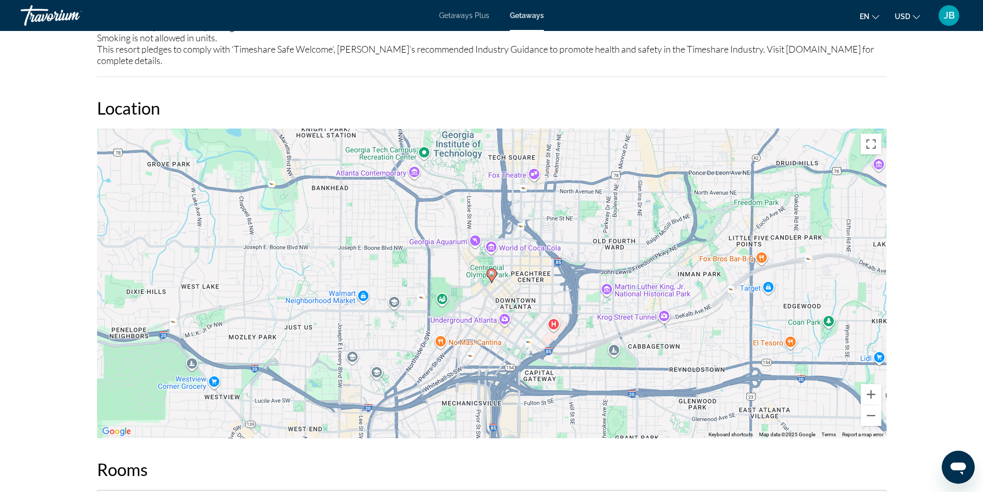
scroll to position [1396, 0]
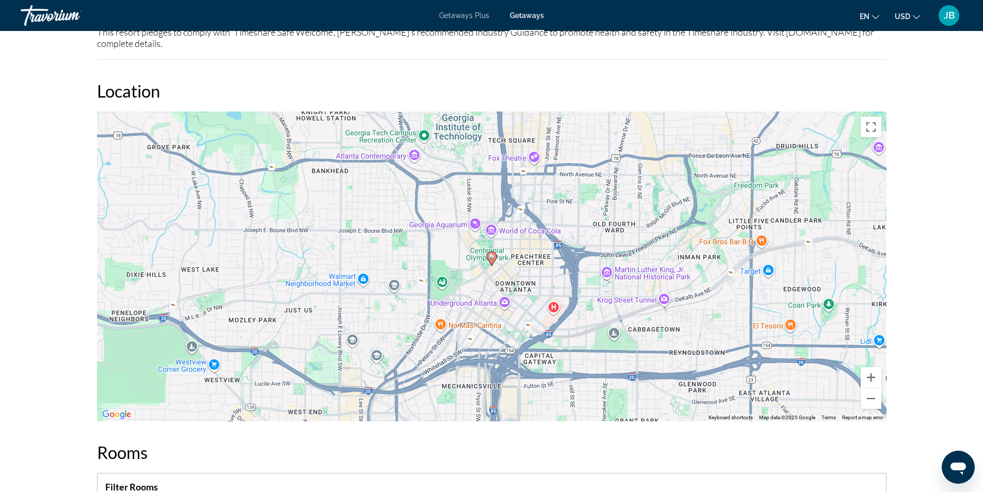
click at [465, 291] on div "To activate drag with keyboard, press Alt + Enter. Once in keyboard drag state,…" at bounding box center [491, 265] width 789 height 309
click at [553, 238] on button "Close" at bounding box center [554, 250] width 25 height 25
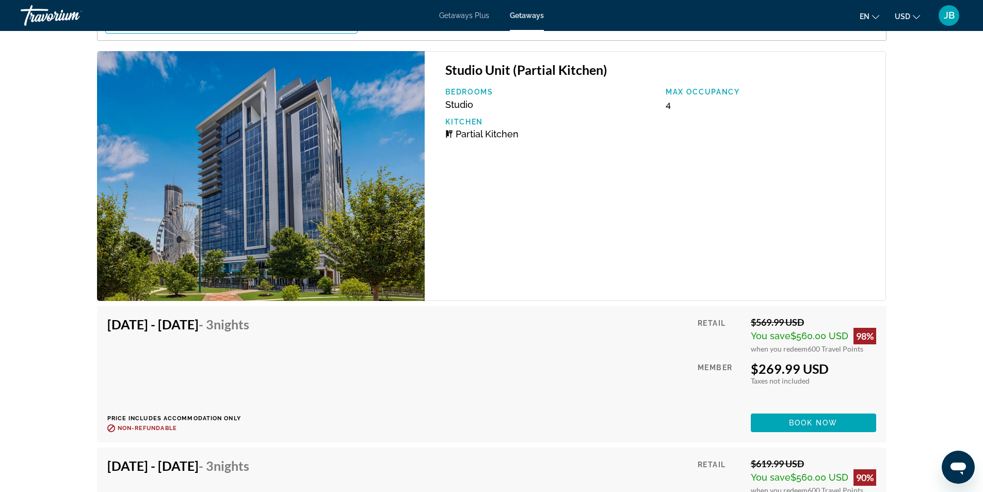
scroll to position [1964, 0]
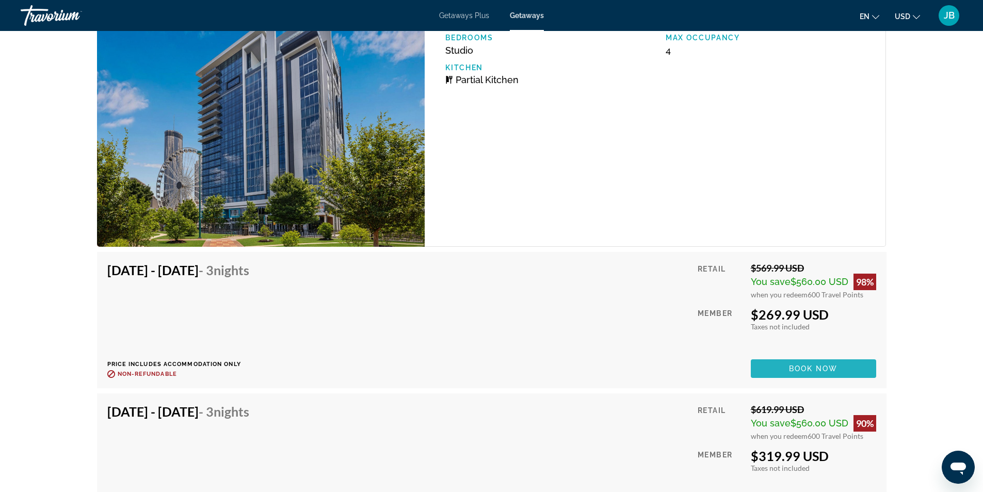
click at [818, 364] on span "Book now" at bounding box center [813, 368] width 49 height 8
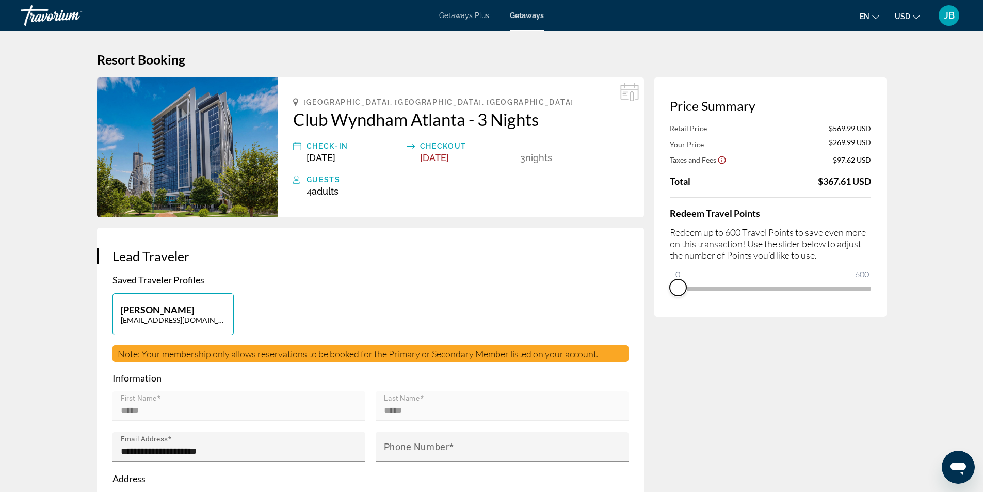
drag, startPoint x: 846, startPoint y: 298, endPoint x: 665, endPoint y: 299, distance: 181.0
click at [665, 299] on div "Price Summary Retail Price $569.99 USD Your Price $269.99 USD Taxes and Fees $9…" at bounding box center [770, 196] width 232 height 239
